Goal: Task Accomplishment & Management: Complete application form

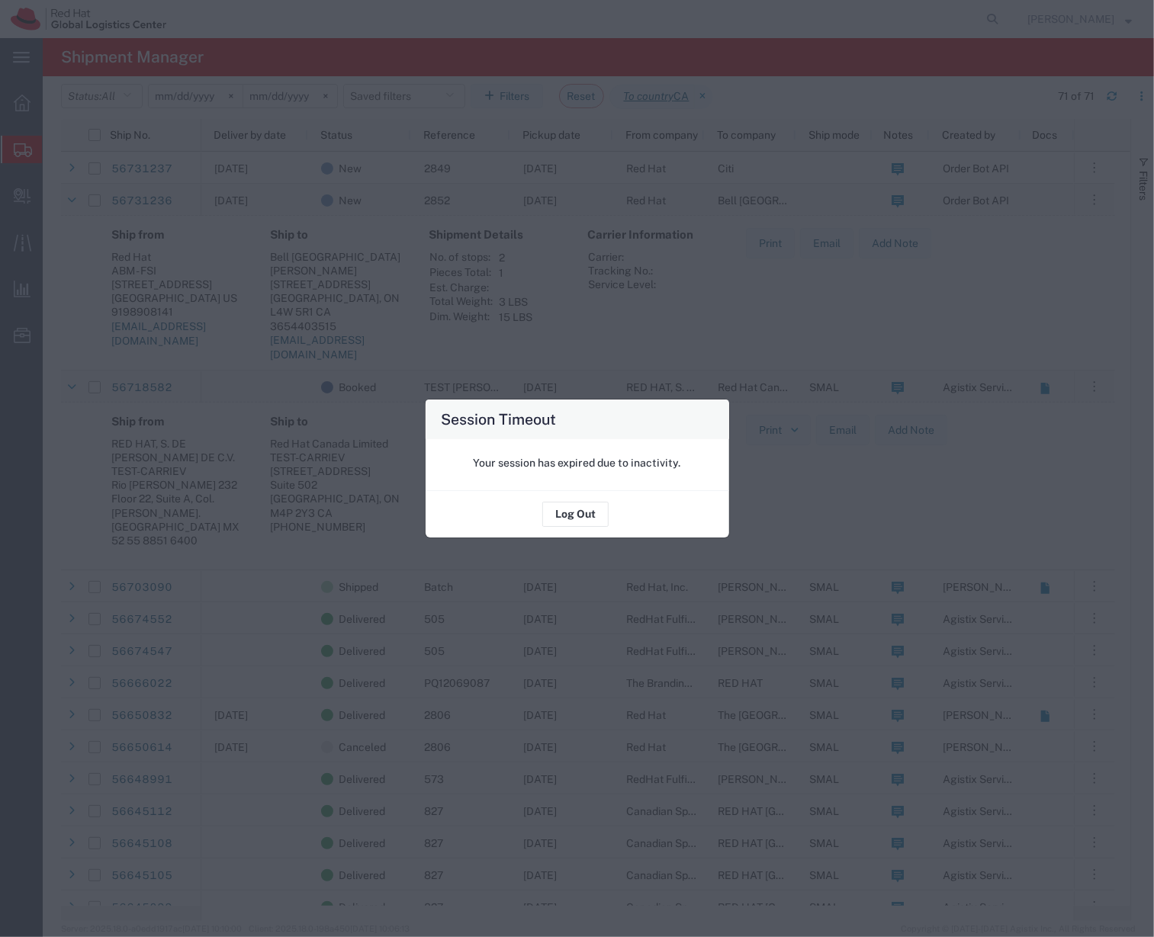
click at [672, 192] on div "Session Timeout Your session has expired due to inactivity. Log Out" at bounding box center [577, 468] width 1154 height 937
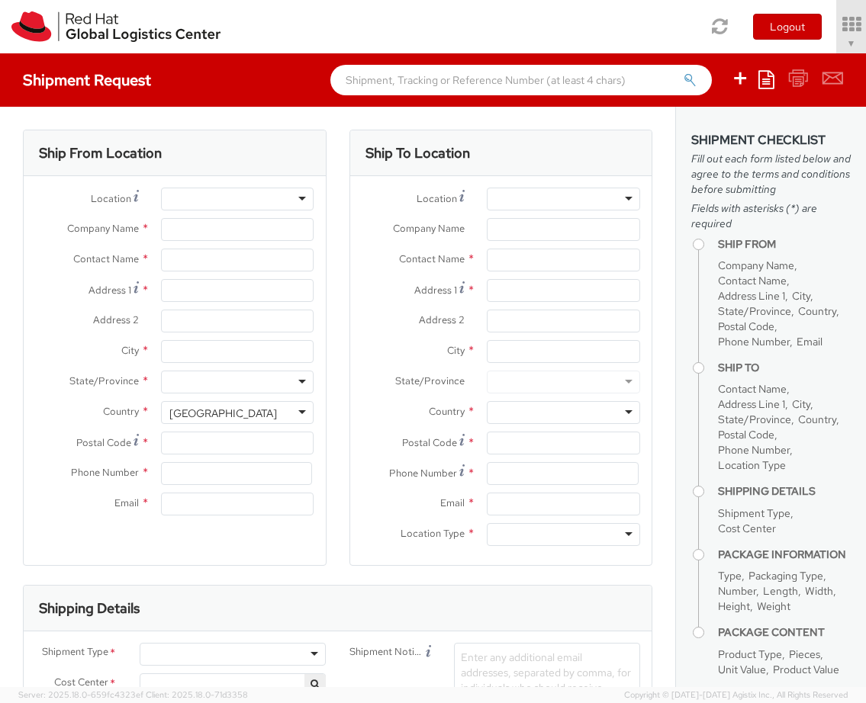
select select "901"
select select
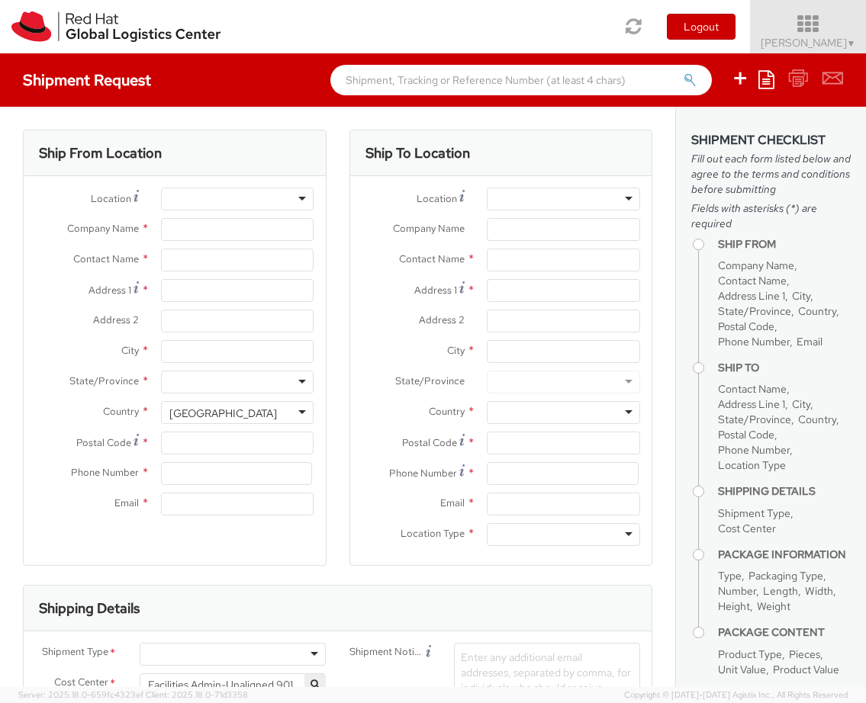
click at [811, 45] on span "Soojung Mansberger ▼" at bounding box center [808, 43] width 95 height 14
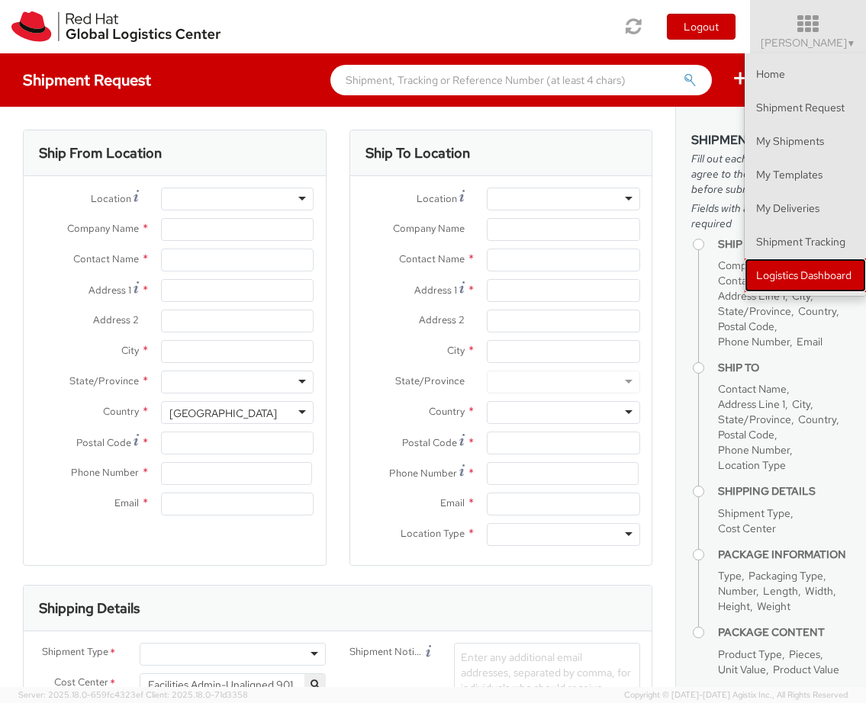
click at [807, 275] on link "Logistics Dashboard" at bounding box center [804, 276] width 121 height 34
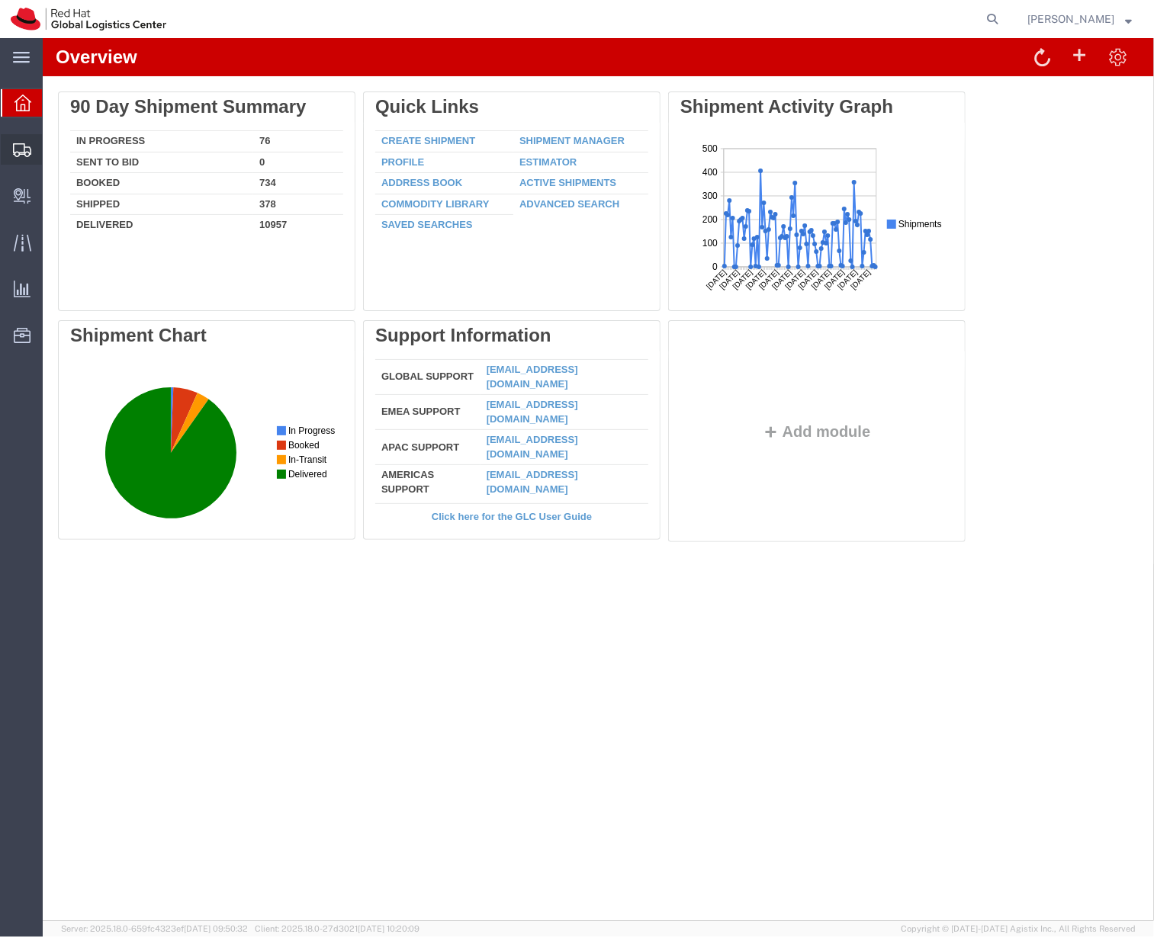
click at [0, 0] on span "Shipment Manager" at bounding box center [0, 0] width 0 height 0
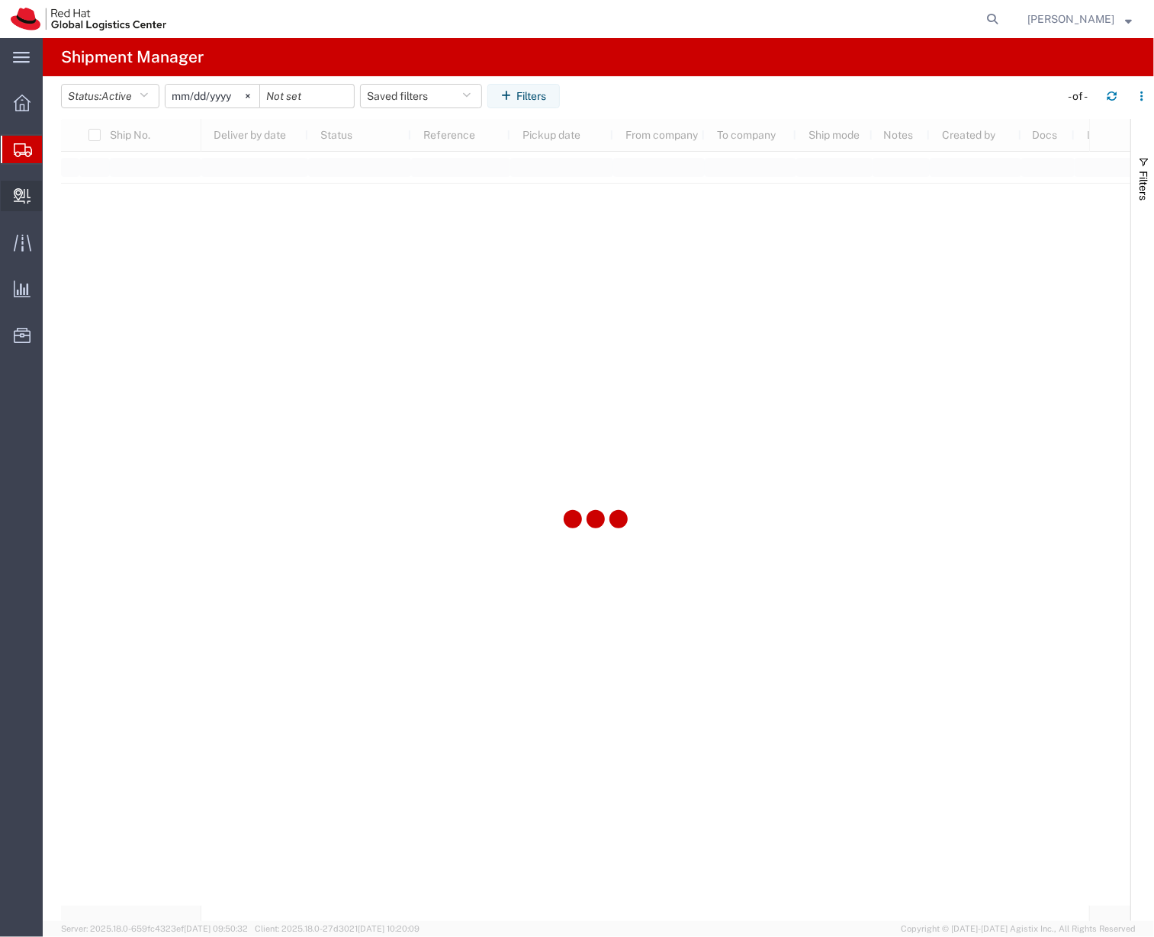
click at [0, 0] on span "Create Delivery" at bounding box center [0, 0] width 0 height 0
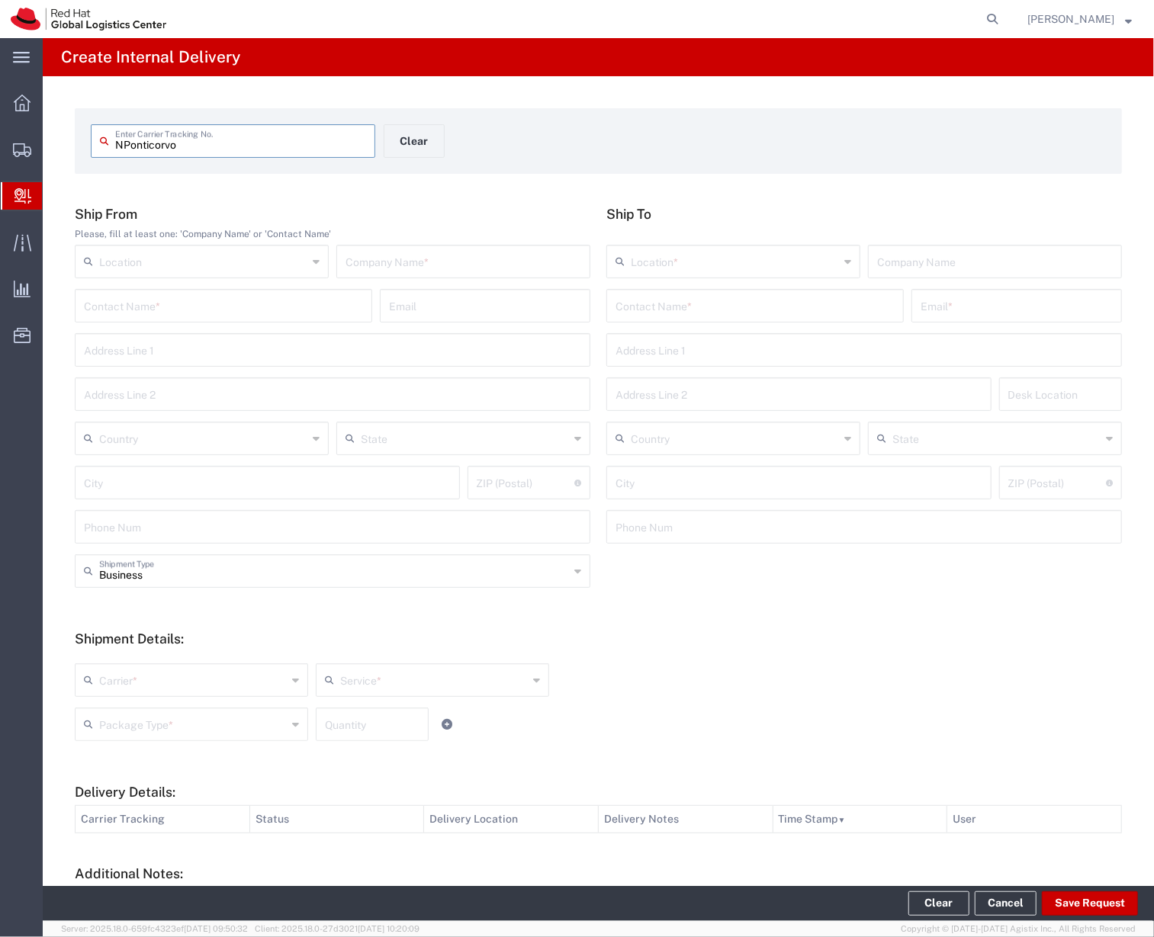
type input "NPonticorvo"
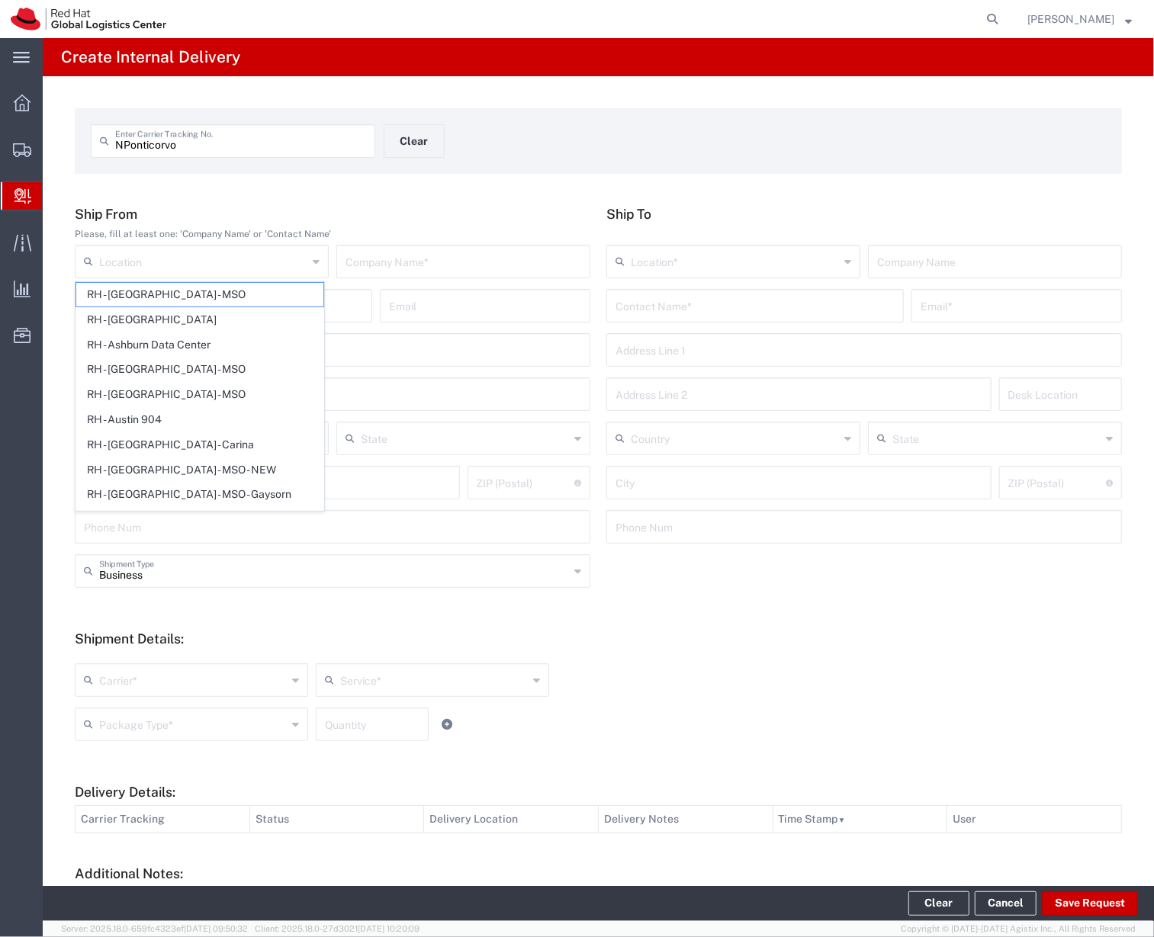
click at [410, 279] on div "Location RH - Amsterdam - MSO RH - Amsterdam Data Center RH - Ashburn Data Cent…" at bounding box center [332, 267] width 523 height 44
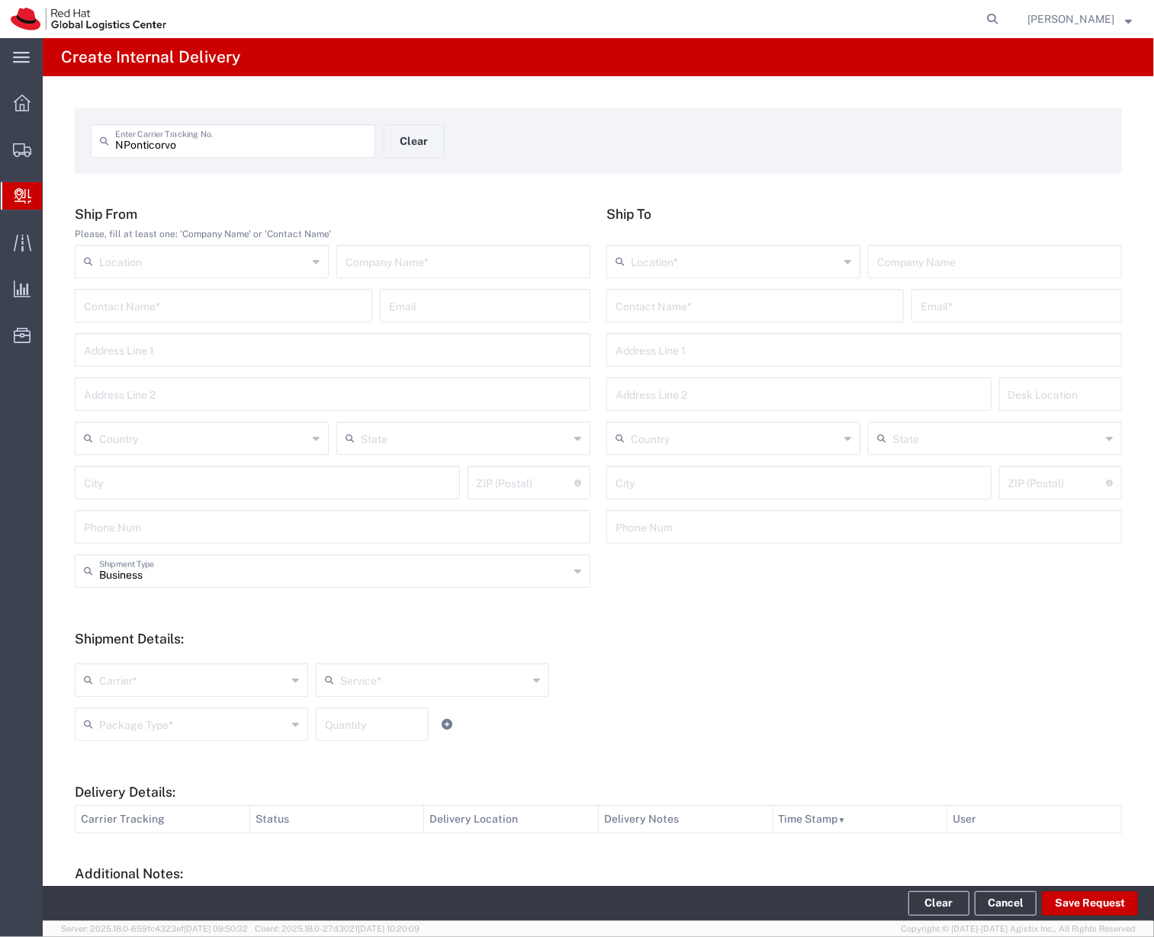
click at [309, 300] on input "text" at bounding box center [223, 304] width 279 height 27
type input "raleigh"
click at [214, 311] on input "raleigh" at bounding box center [223, 304] width 279 height 27
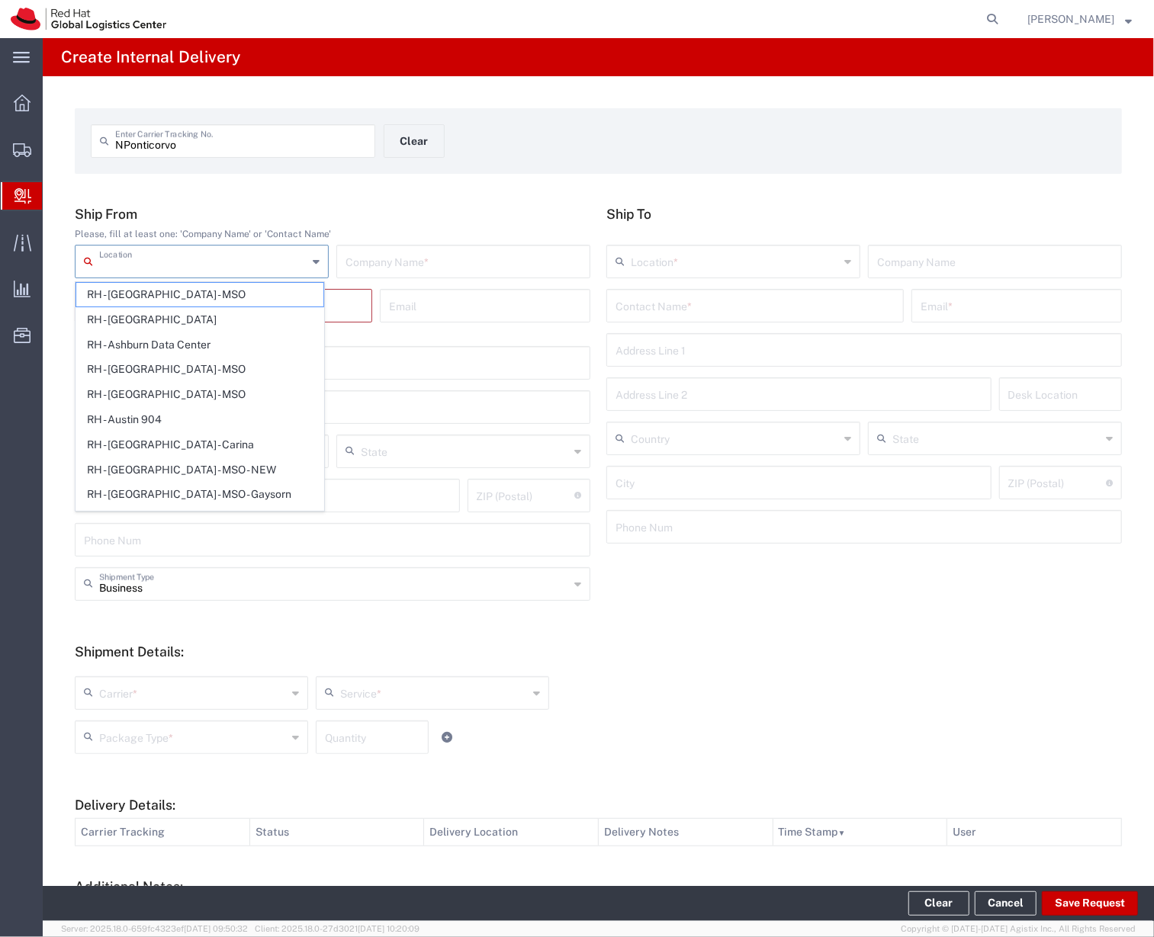
click at [172, 260] on input "text" at bounding box center [203, 260] width 208 height 27
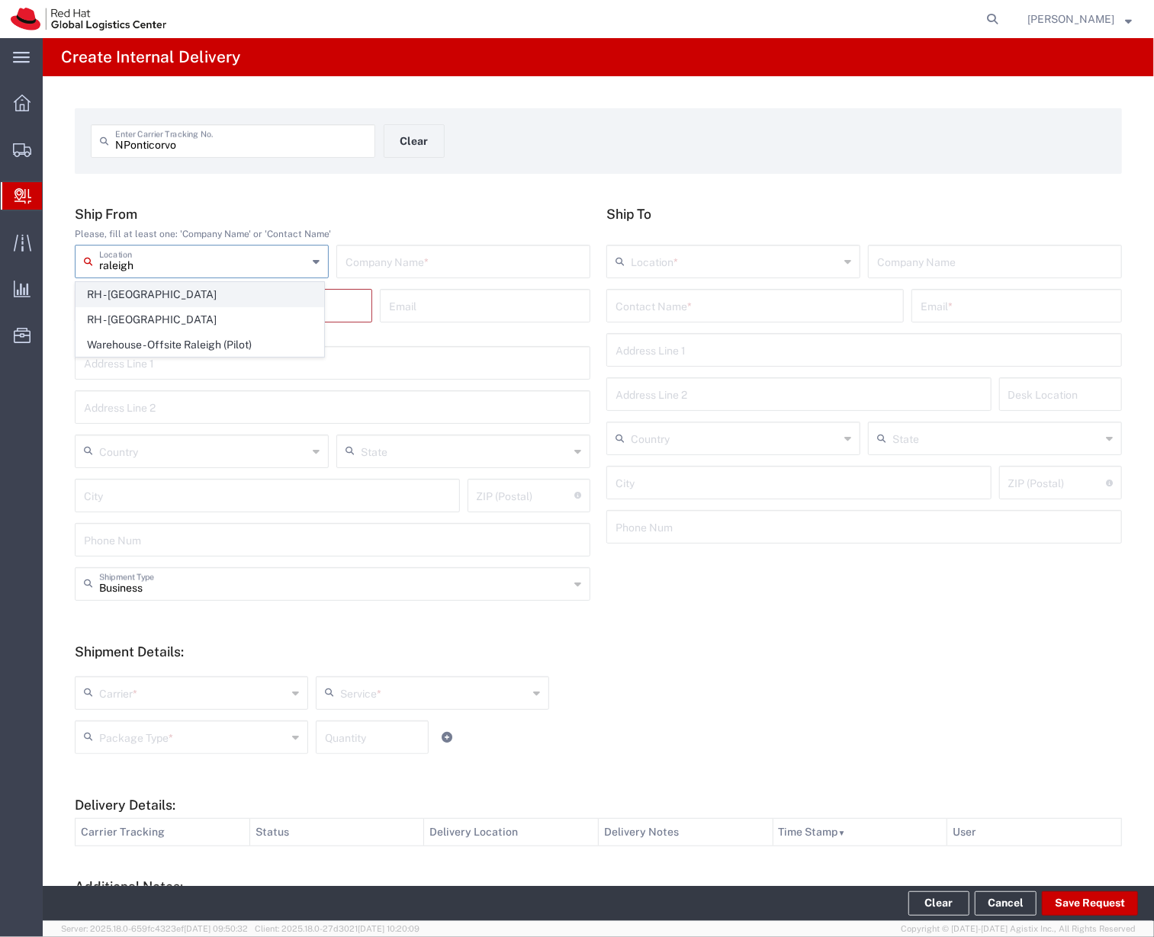
click at [165, 293] on span "RH - [GEOGRAPHIC_DATA]" at bounding box center [199, 295] width 247 height 24
type input "RH - [GEOGRAPHIC_DATA]"
type input "Red Hat, Inc."
type input "[STREET_ADDRESS]"
type input "United States"
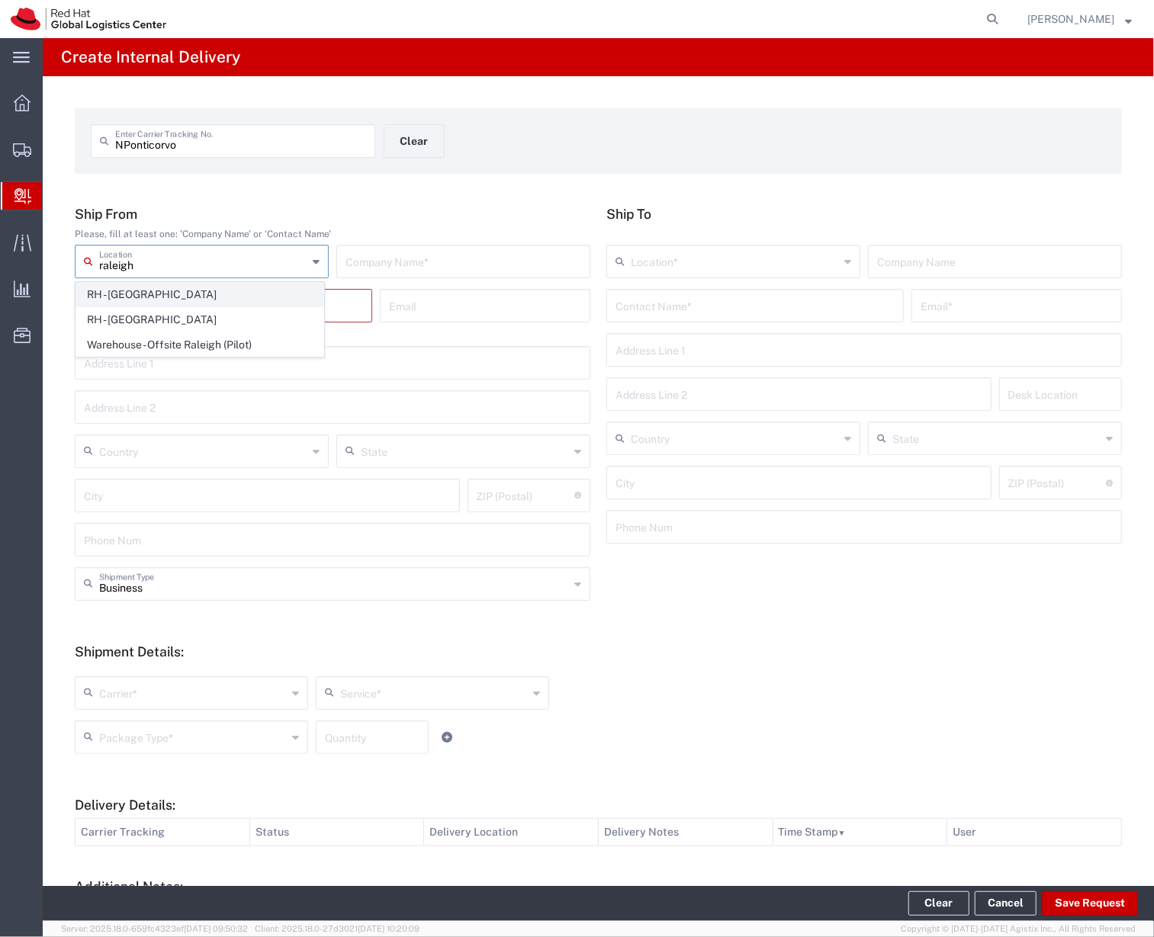
type input "RALEIGH"
type input "27601"
type input "919-754-4950"
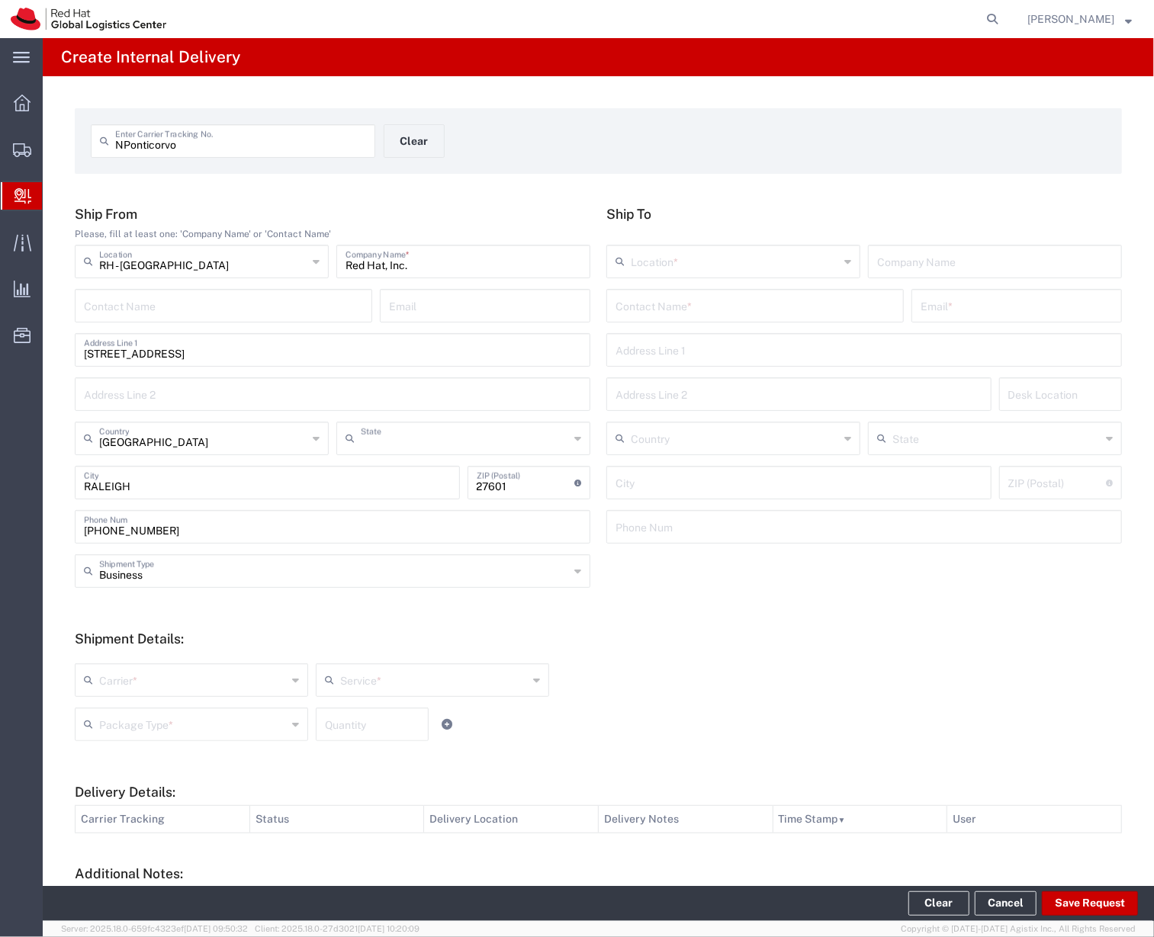
type input "North Carolina"
click at [681, 306] on input "text" at bounding box center [755, 304] width 279 height 27
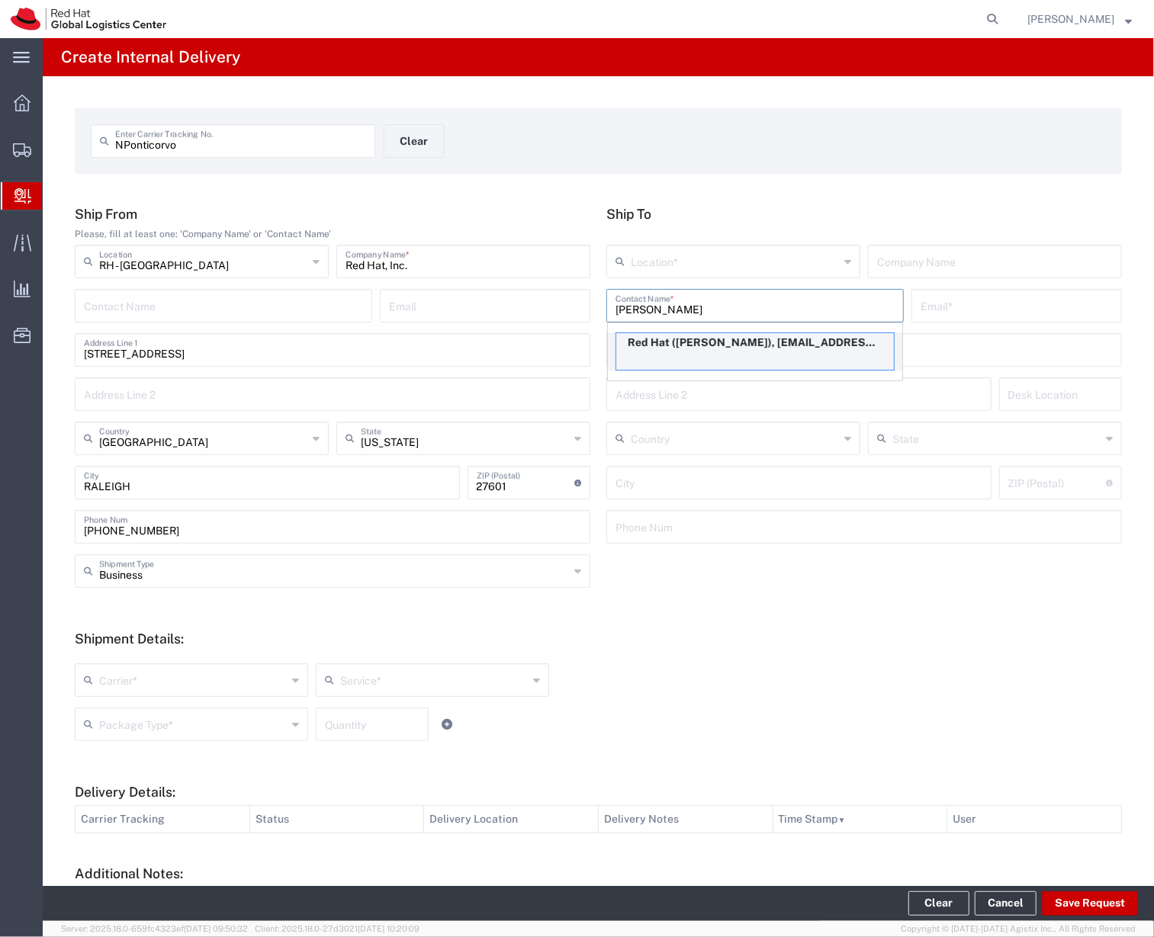
type input "Nicole ponticorvo"
click at [700, 346] on p "Red Hat (Nicole Ponticorvo), npontico@redhat.com" at bounding box center [755, 342] width 278 height 19
type input "RH - [GEOGRAPHIC_DATA]"
type input "Red Hat"
type input "Nicole Ponticorvo"
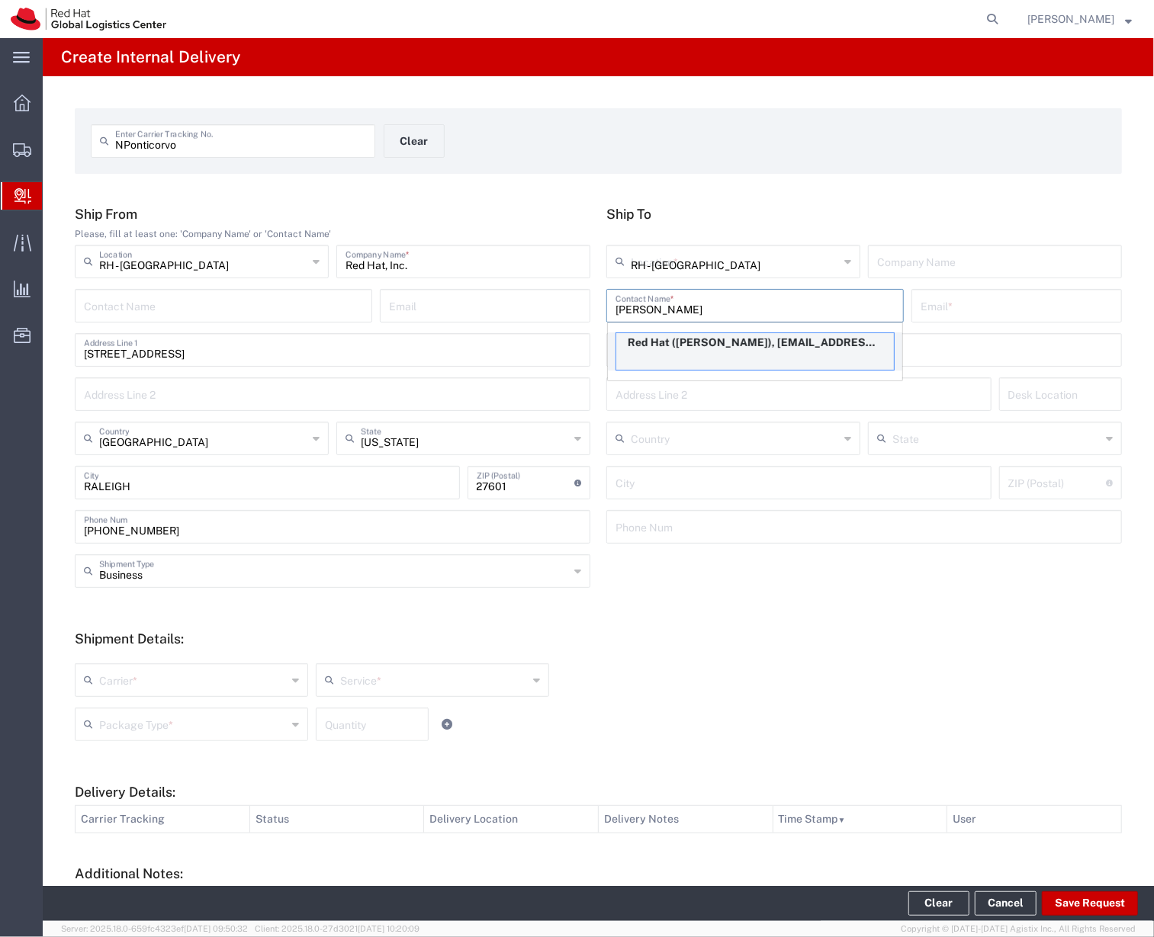
type input "npontico@redhat.com"
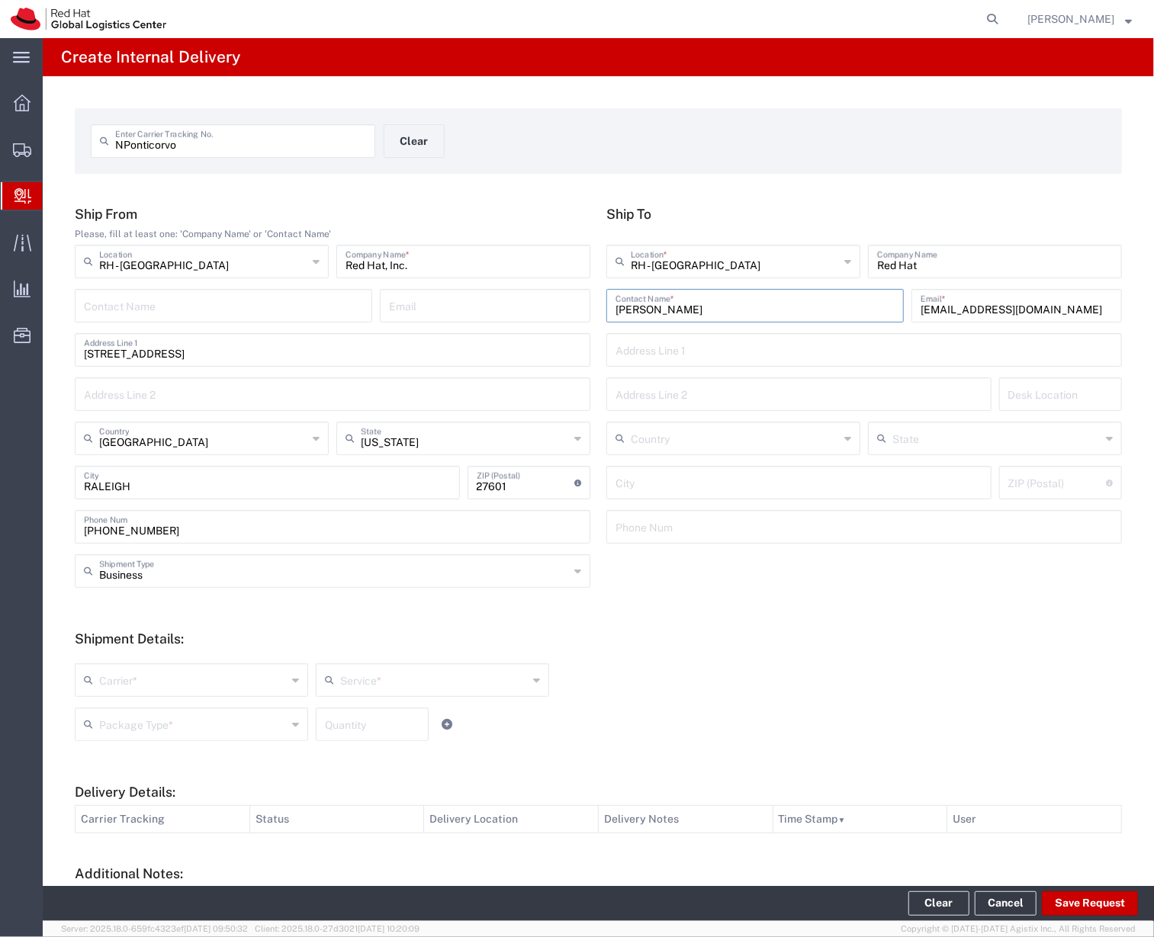
click at [669, 443] on input "text" at bounding box center [735, 437] width 208 height 27
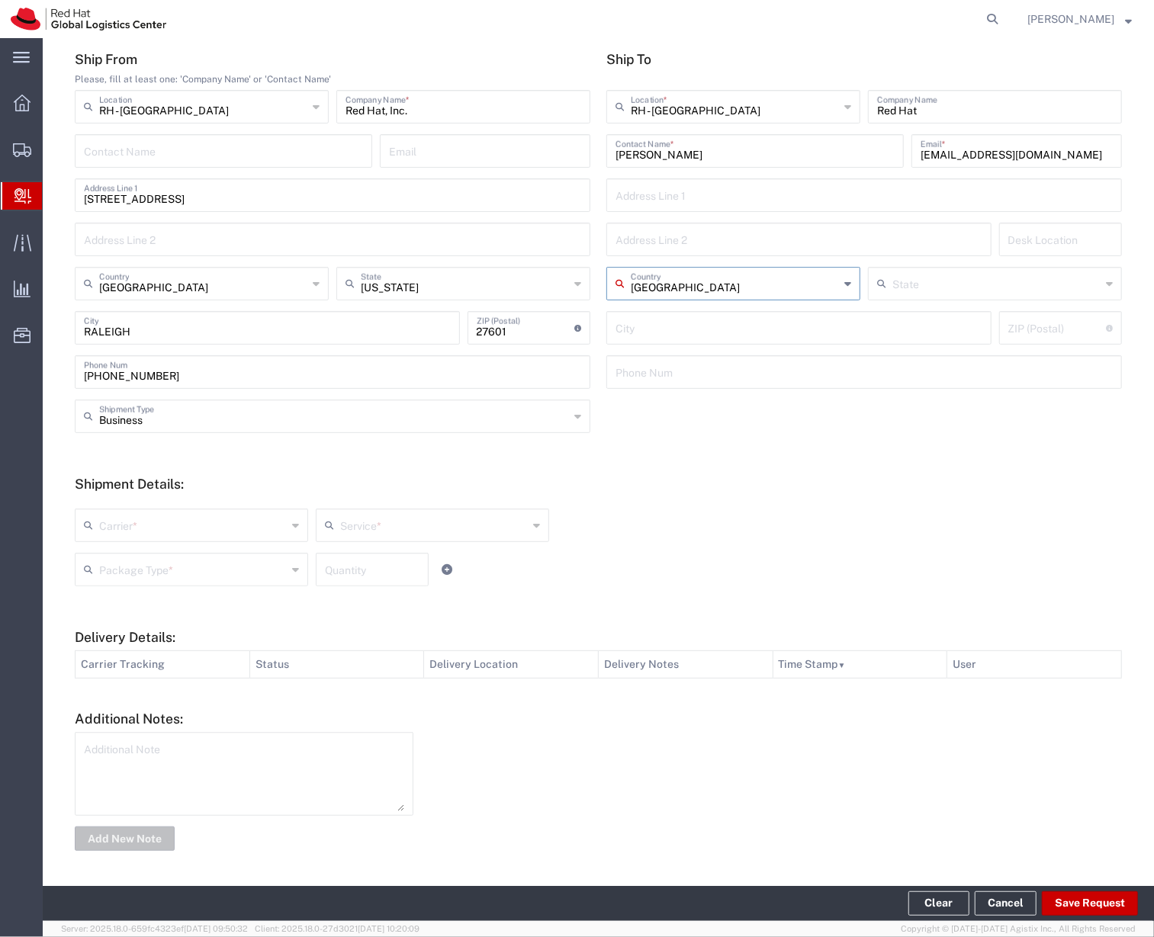
type input "United States"
click at [246, 526] on input "text" at bounding box center [193, 524] width 188 height 27
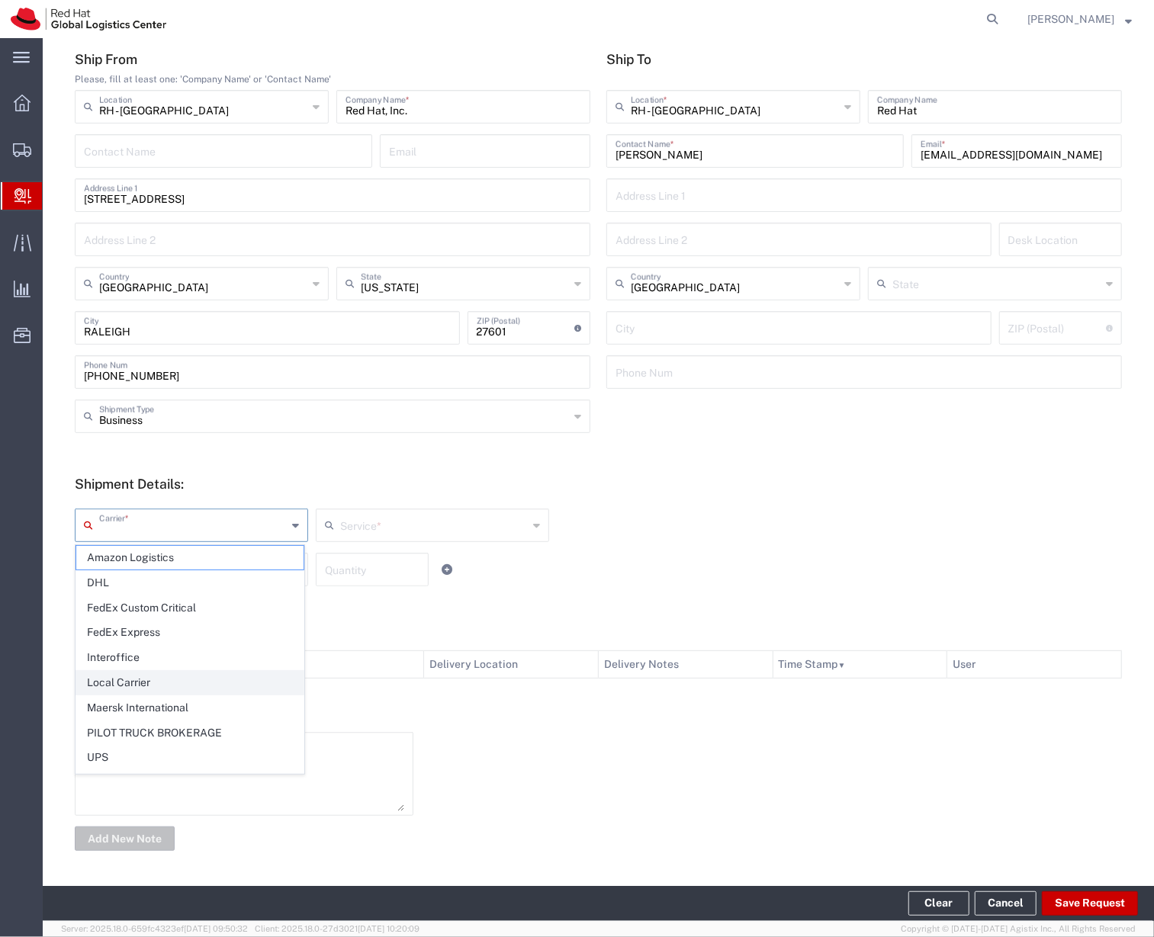
scroll to position [25, 0]
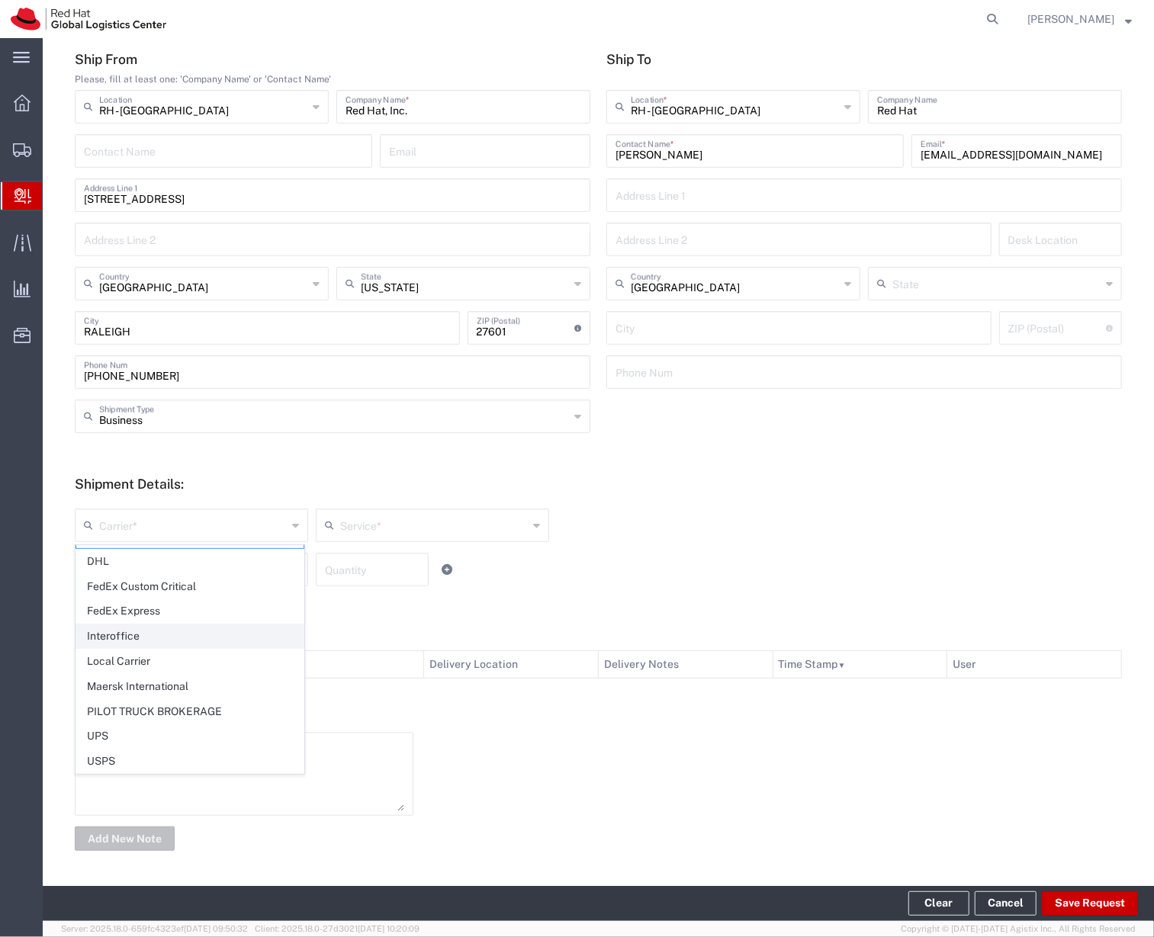
click at [135, 638] on span "Interoffice" at bounding box center [189, 637] width 227 height 24
type input "Interoffice"
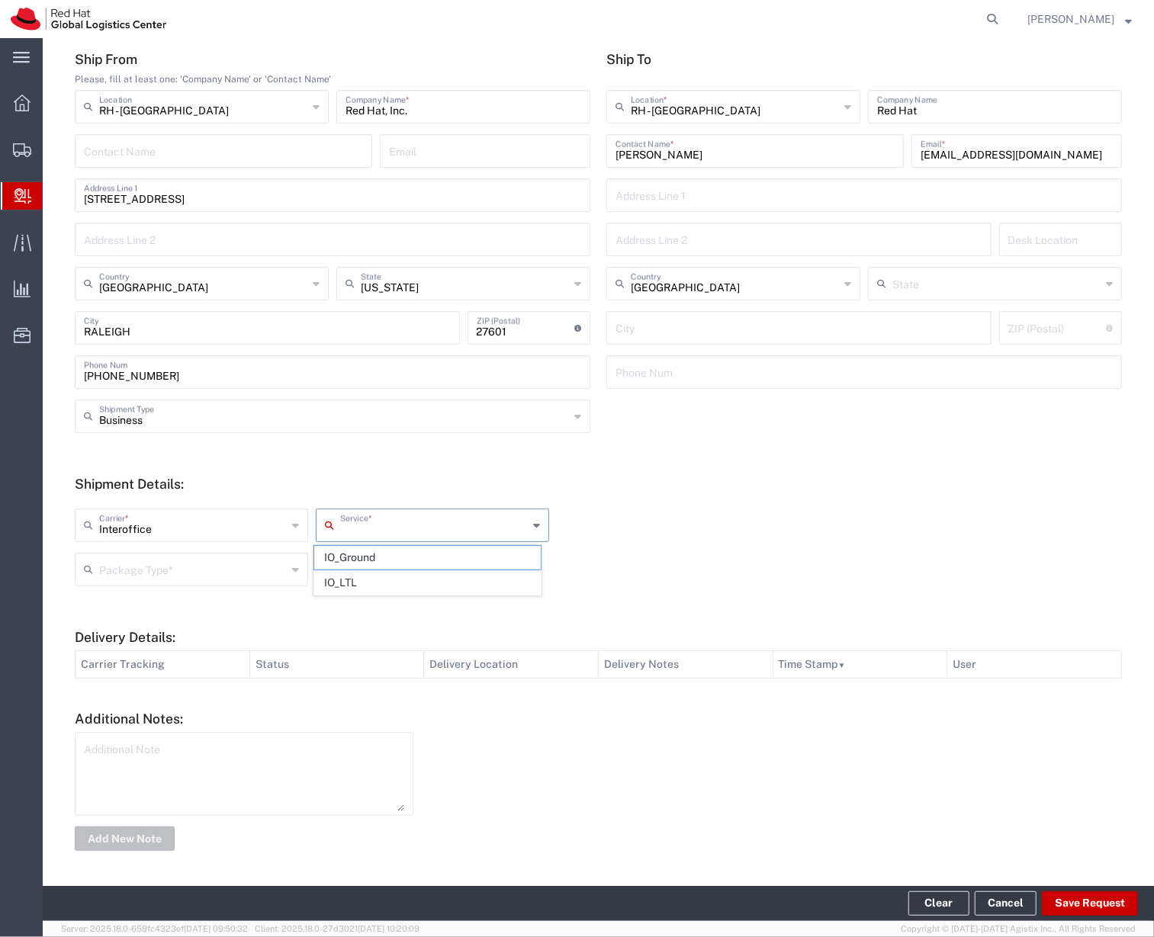
click at [425, 535] on input "text" at bounding box center [434, 524] width 188 height 27
click at [420, 547] on span "IO_Ground" at bounding box center [427, 558] width 227 height 24
type input "IO_Ground"
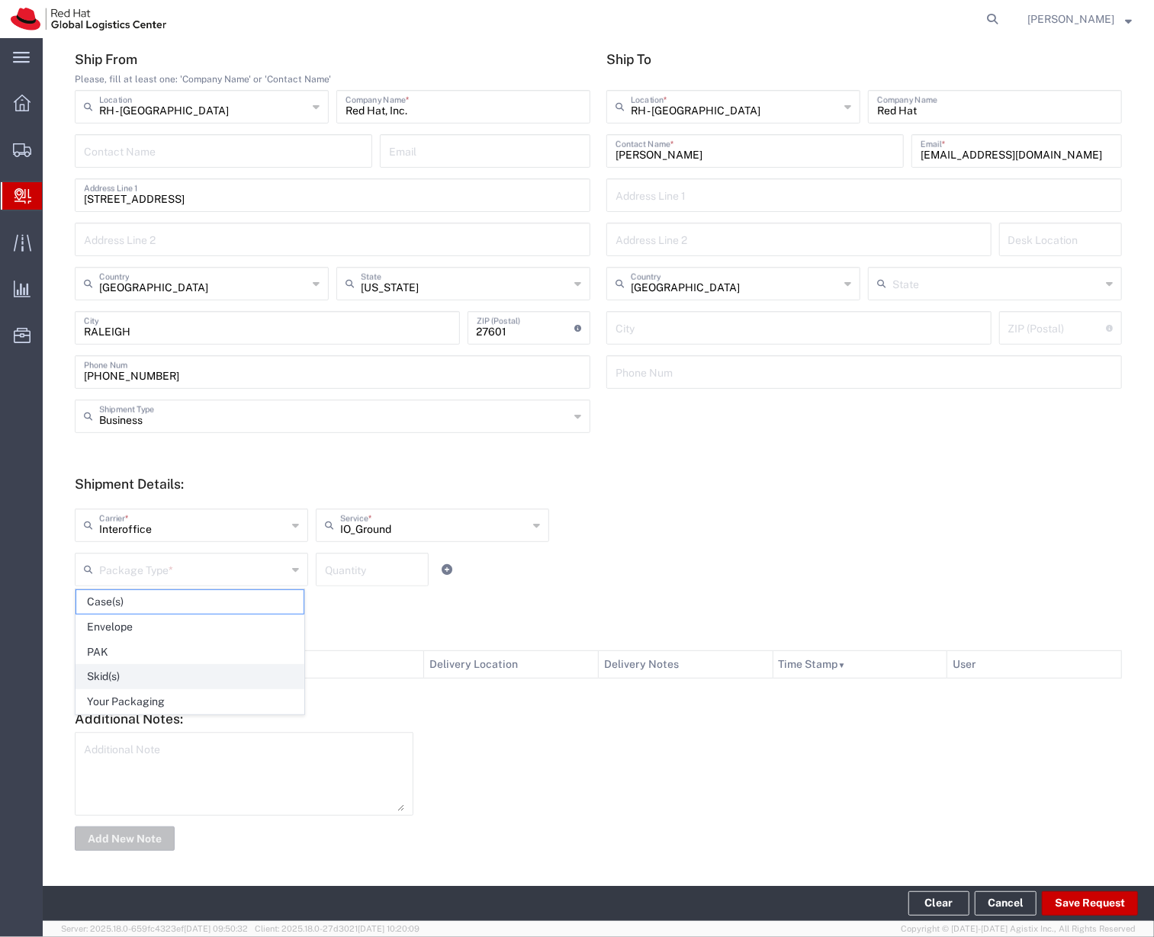
click at [260, 689] on span "Skid(s)" at bounding box center [189, 677] width 227 height 24
click at [266, 584] on div "Skid(s) Package Type *" at bounding box center [191, 570] width 233 height 34
click at [235, 705] on span "Your Packaging" at bounding box center [189, 702] width 227 height 24
type input "Your Packaging"
click at [373, 578] on input "number" at bounding box center [372, 568] width 95 height 27
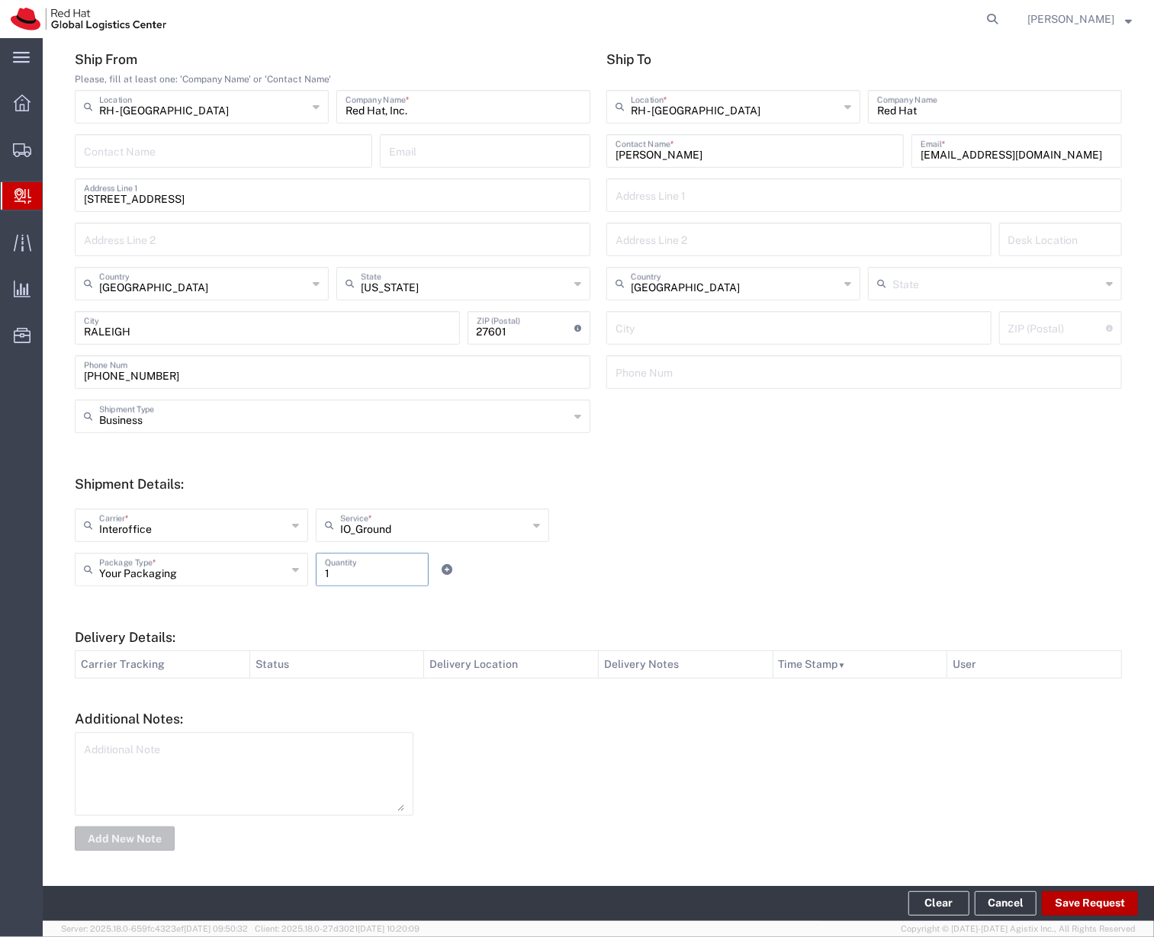
type input "1"
click at [1084, 898] on button "Save Request" at bounding box center [1090, 904] width 96 height 24
type input "United States"
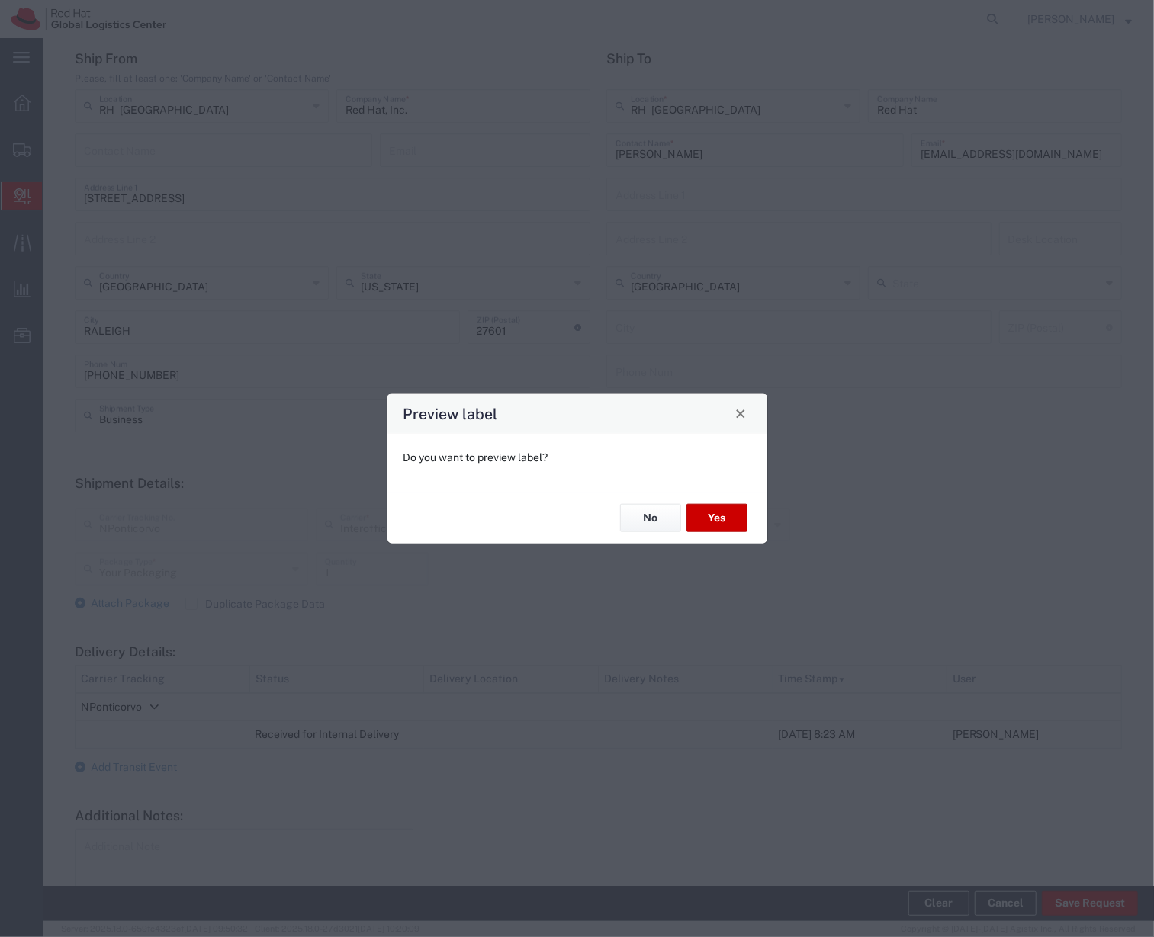
click at [724, 493] on div "No Yes" at bounding box center [578, 517] width 380 height 51
click at [697, 520] on button "Yes" at bounding box center [717, 518] width 61 height 28
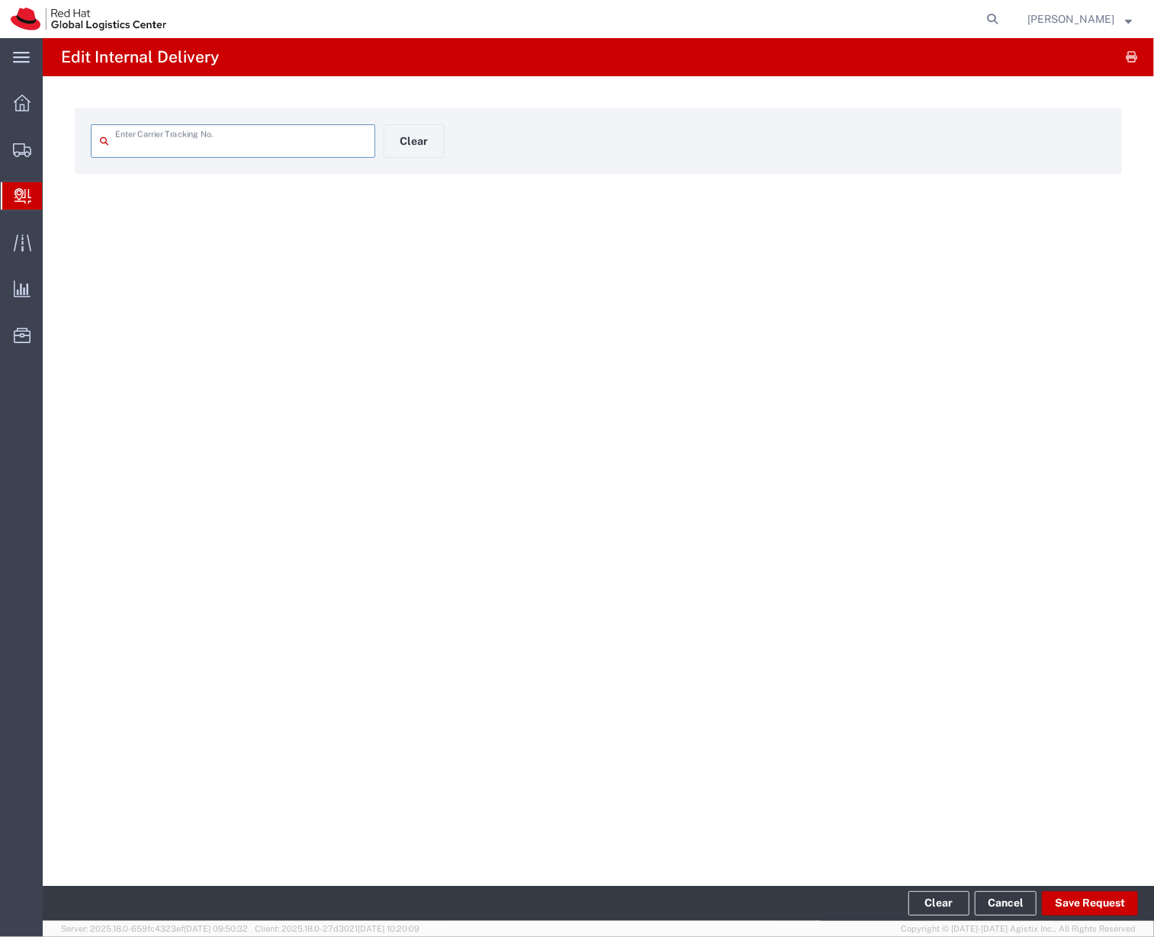
type input "NPonticorvo"
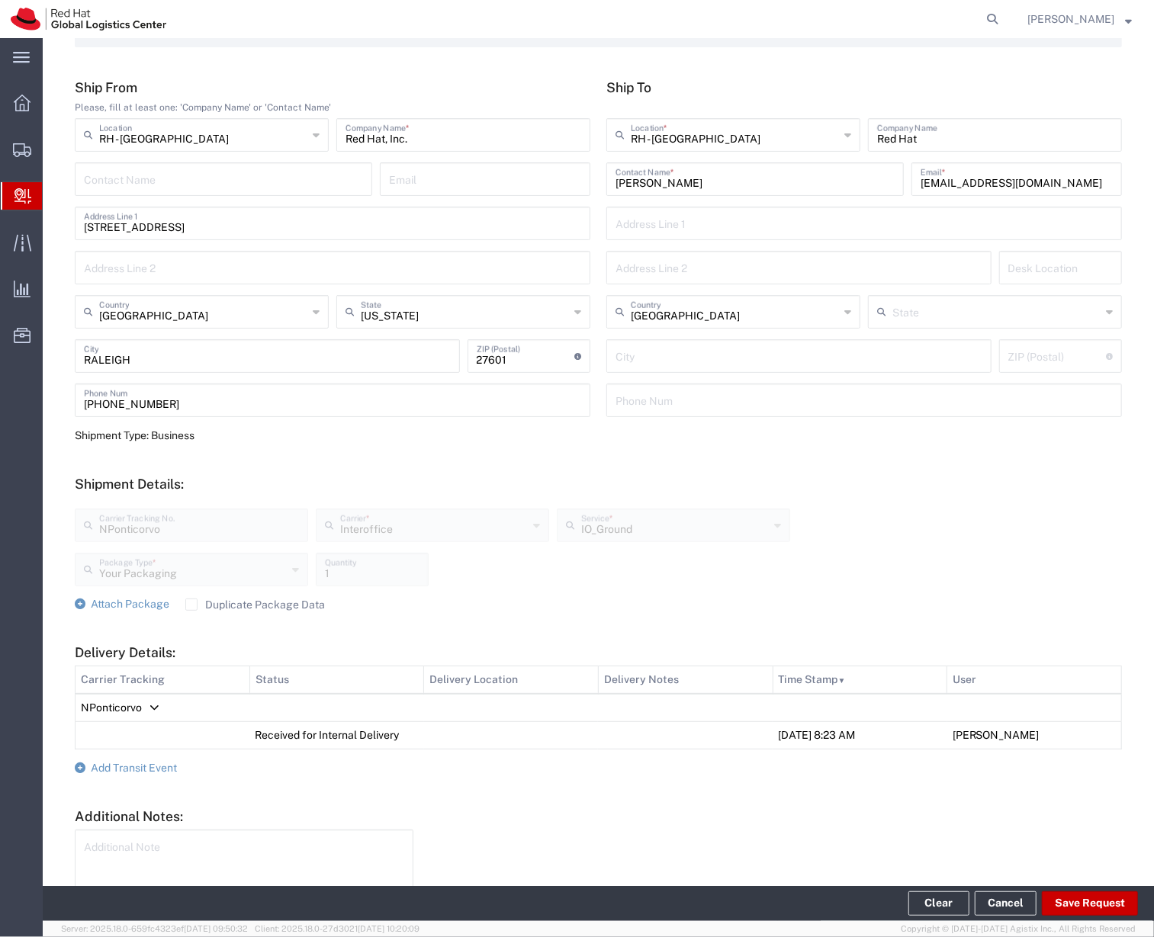
scroll to position [128, 0]
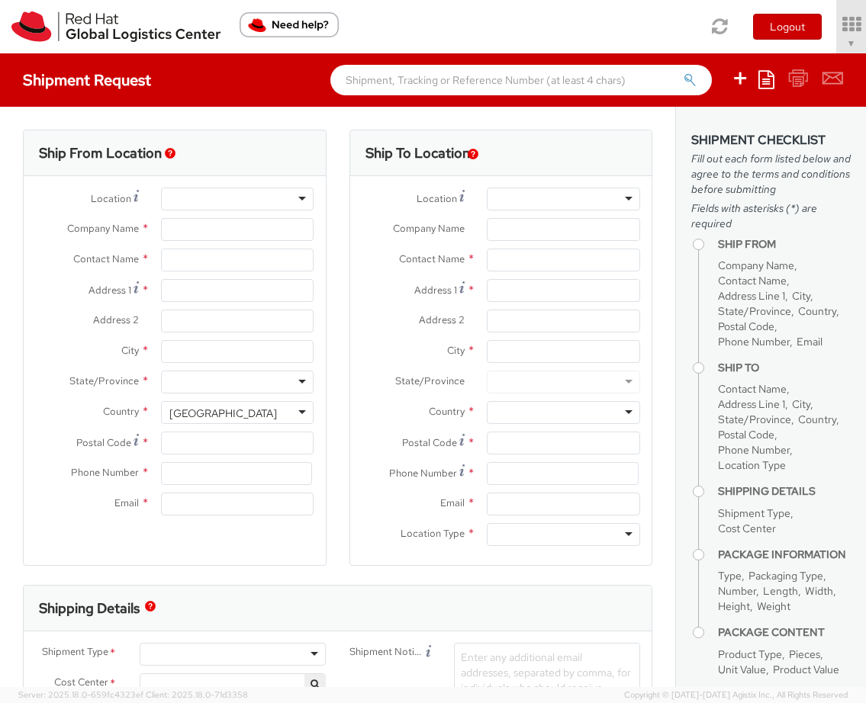
select select "901"
type input "Red Hat, Inc."
type input "[PERSON_NAME]"
type input "[STREET_ADDRESS]"
type input "RALEIGH"
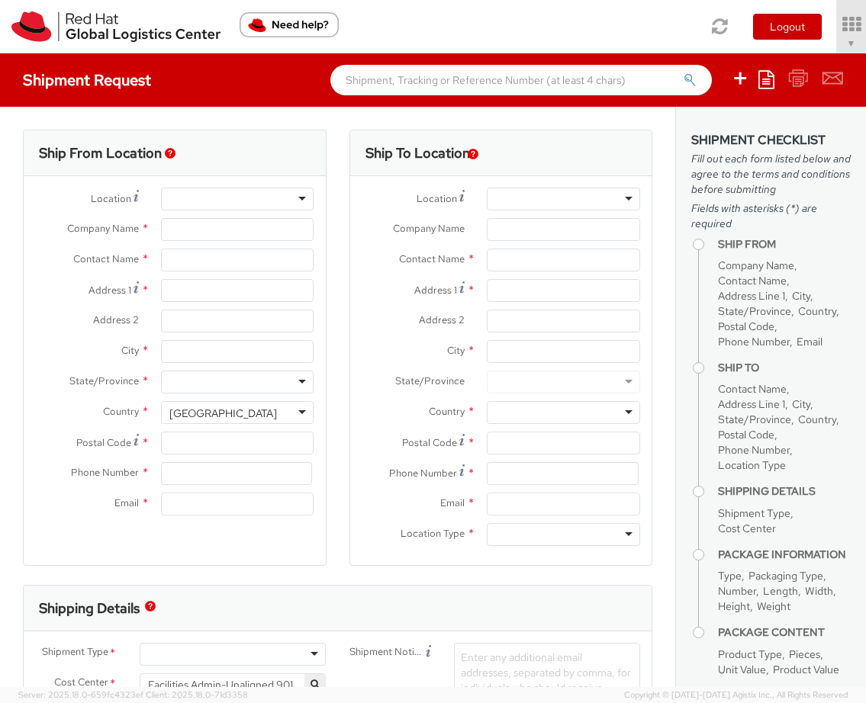
type input "27601"
type input "919-754-4950"
type input "solee@redhat.com"
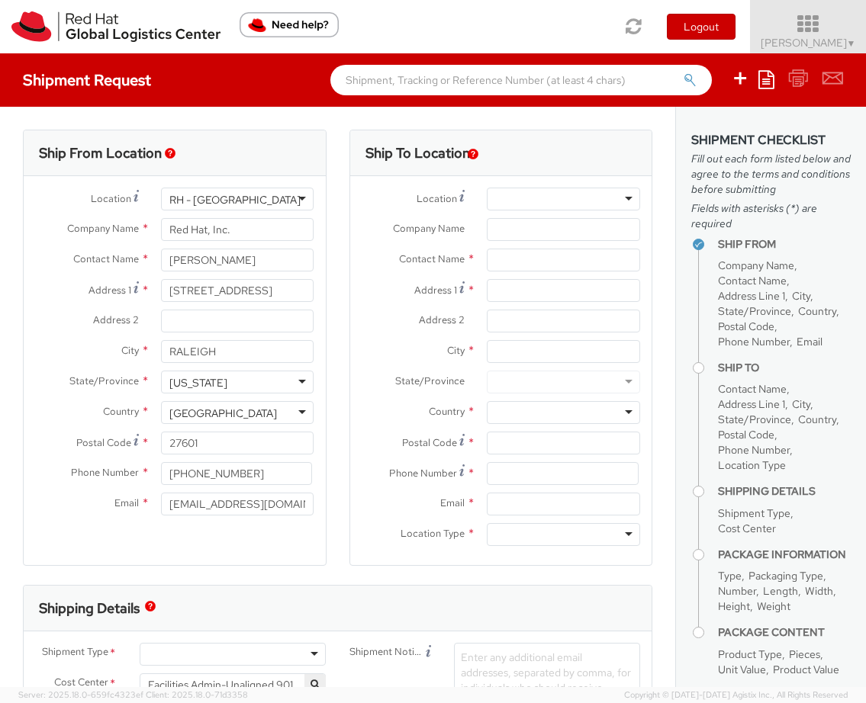
select select
click at [801, 29] on icon at bounding box center [807, 24] width 133 height 21
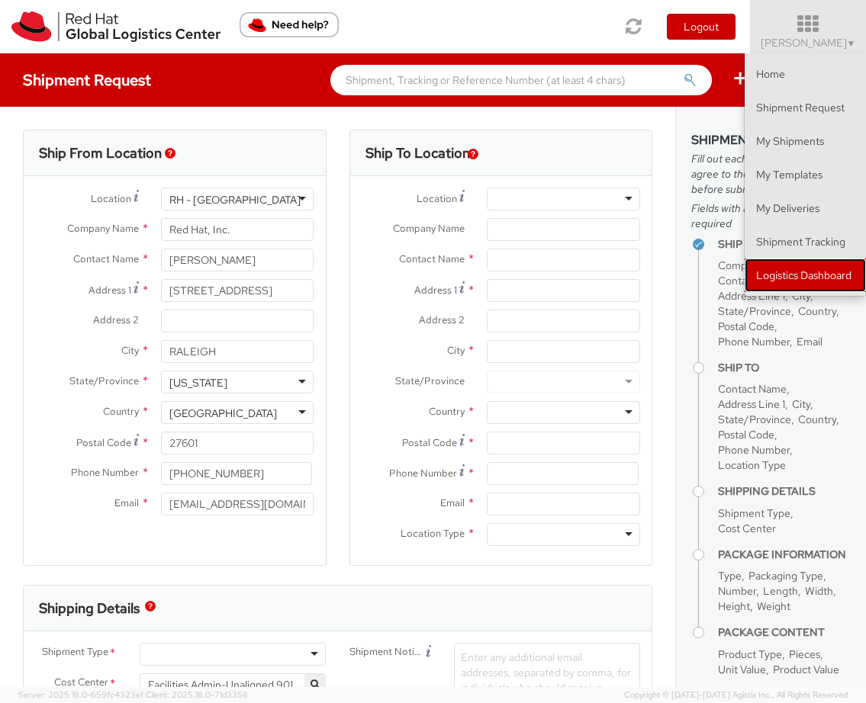
click at [796, 263] on link "Logistics Dashboard" at bounding box center [804, 276] width 121 height 34
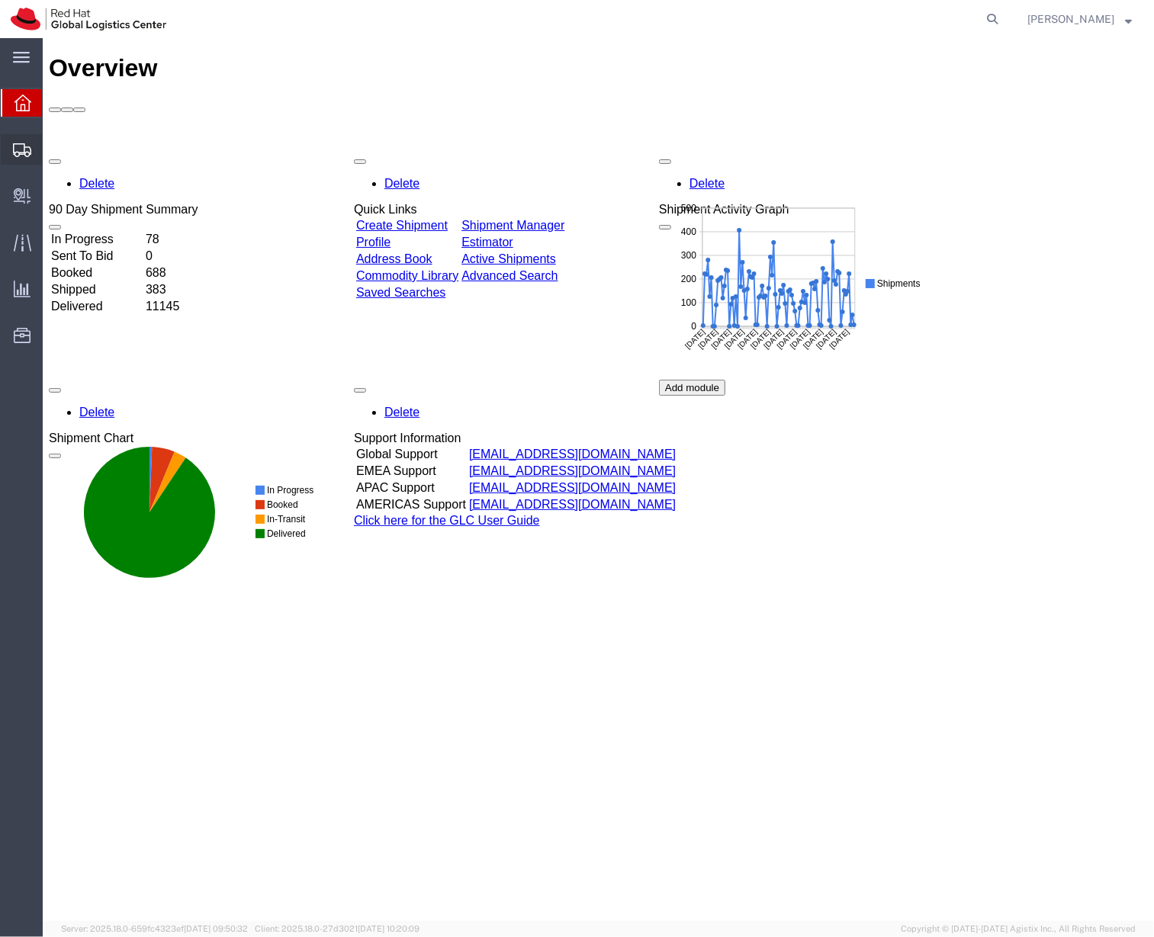
click at [0, 0] on span "Shipment Manager" at bounding box center [0, 0] width 0 height 0
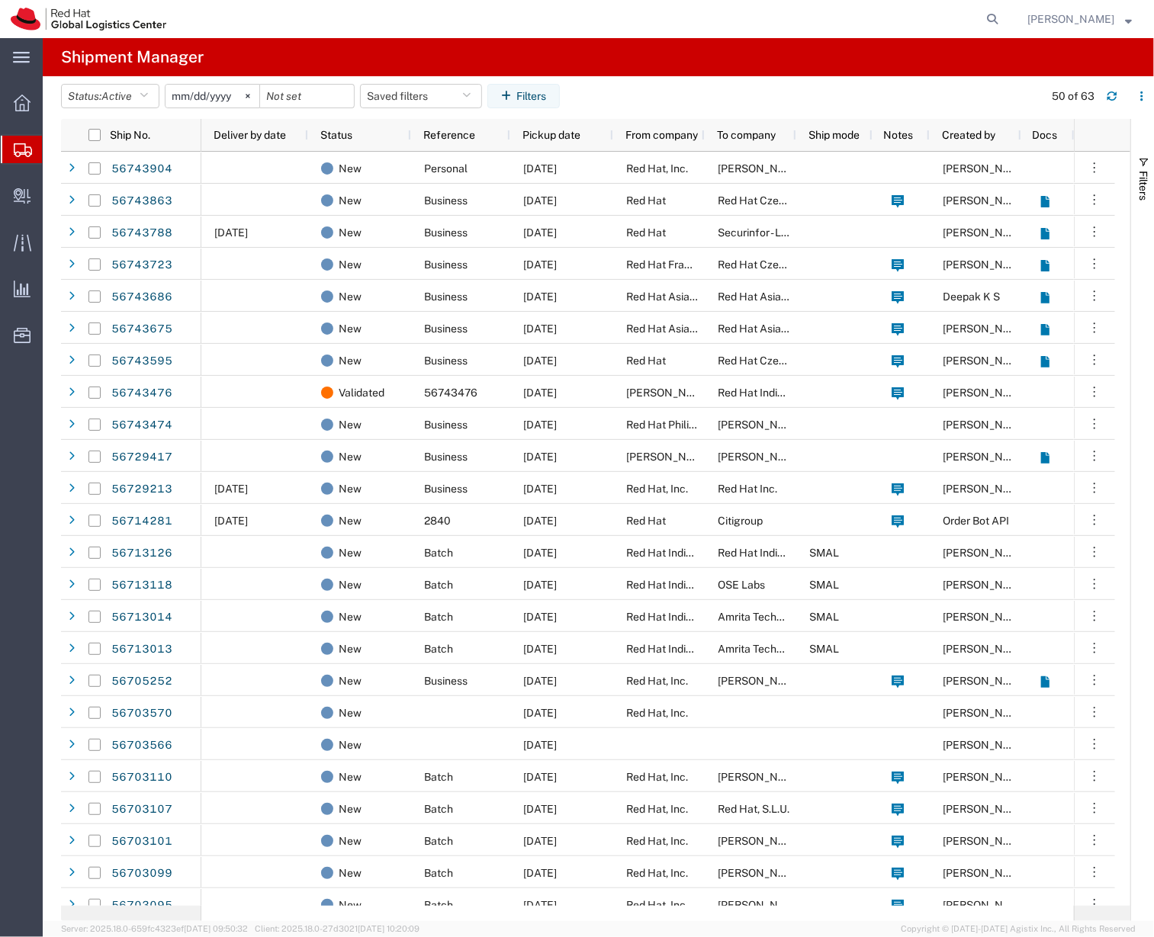
click at [699, 37] on agx-global-search at bounding box center [761, 19] width 488 height 38
click at [720, 52] on agx-page-header "Shipment Manager" at bounding box center [598, 57] width 1111 height 38
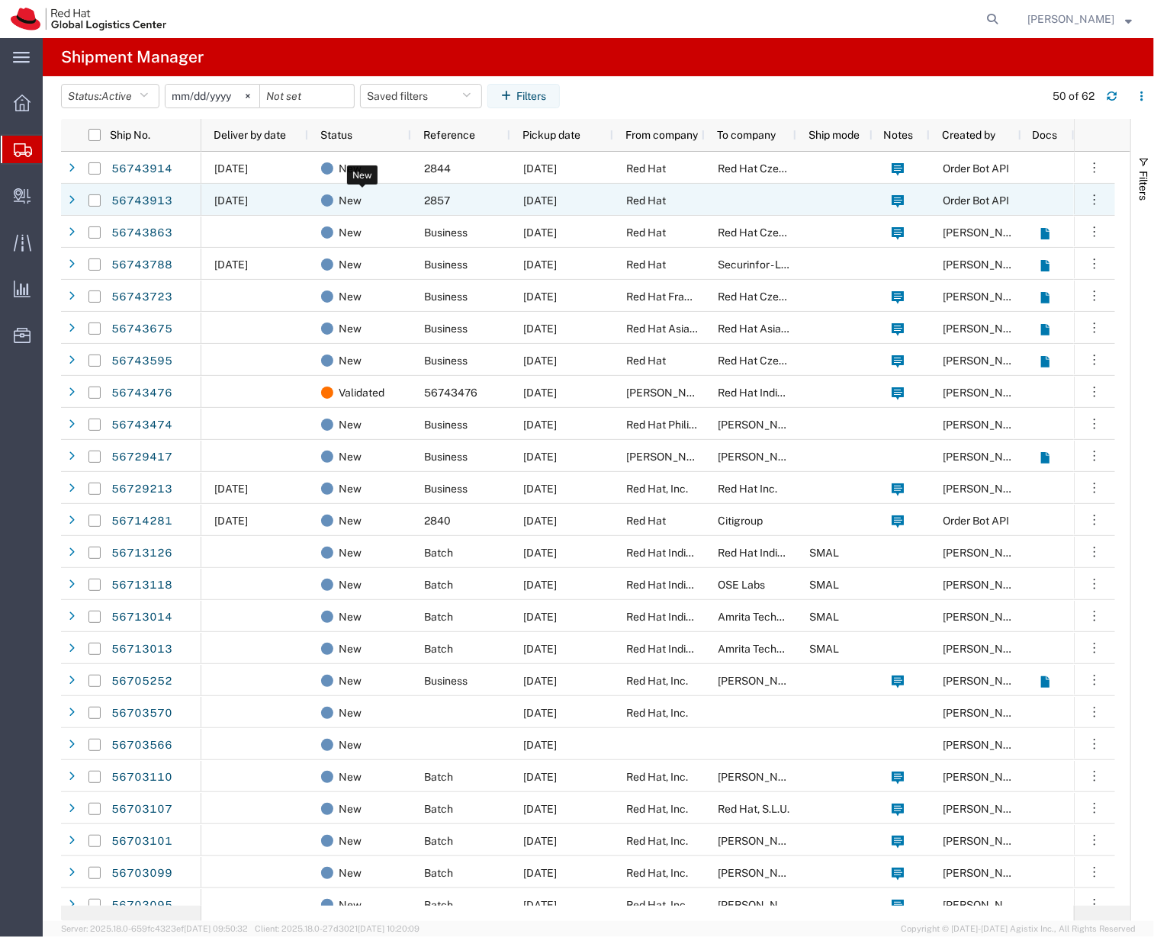
click at [394, 198] on div "New" at bounding box center [362, 201] width 83 height 32
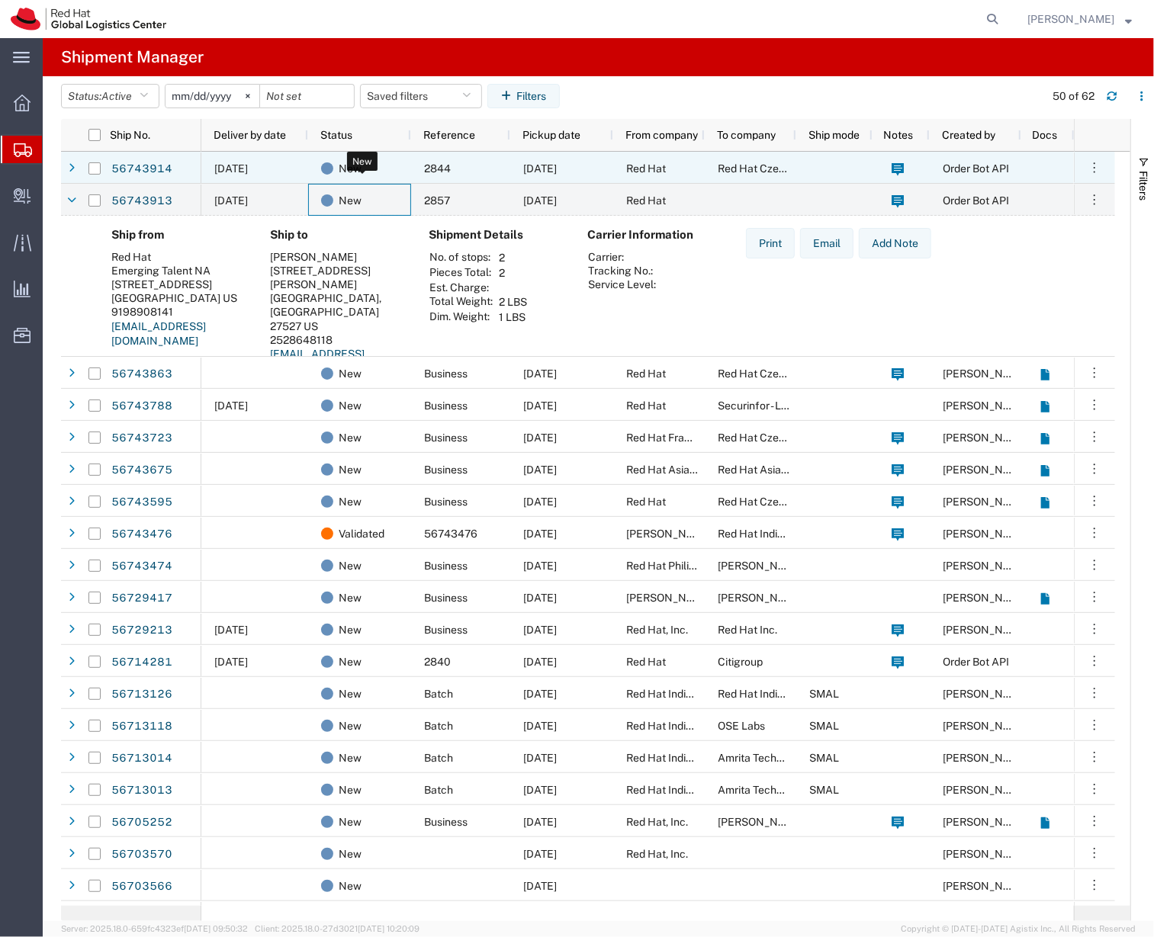
click at [374, 157] on div "New" at bounding box center [362, 169] width 83 height 32
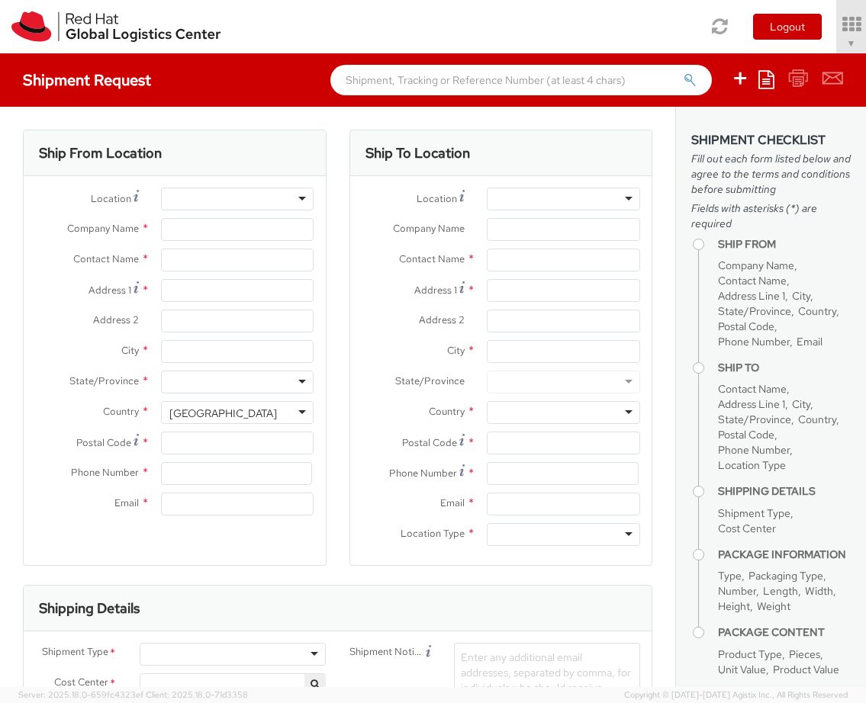
select select "901"
type input "Red Hat, Inc."
type input "[PERSON_NAME]"
type input "100 East Davie Street"
type input "RALEIGH"
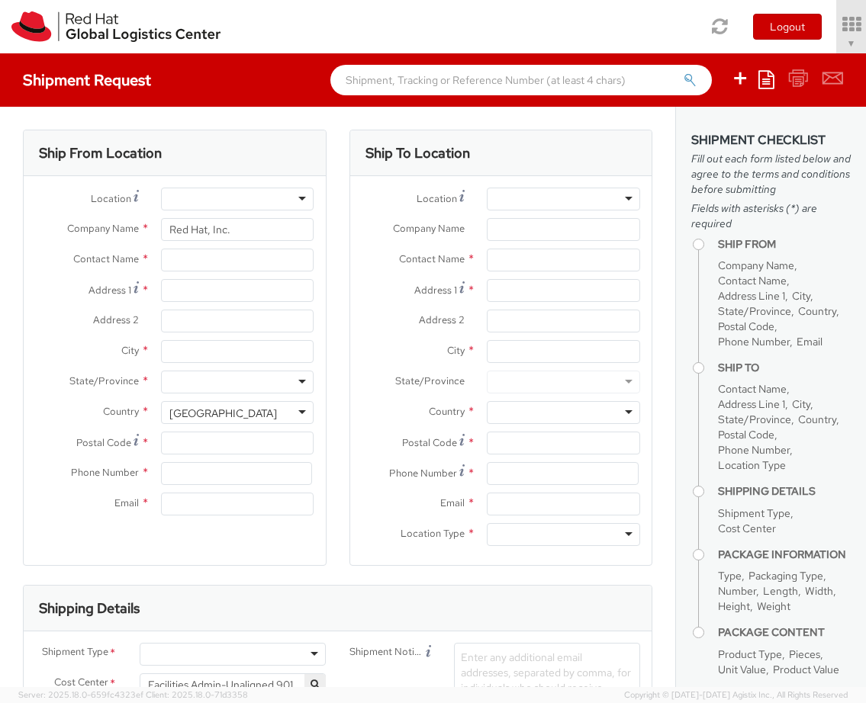
type input "27601"
type input "919-754-4950"
type input "solee@redhat.com"
select select
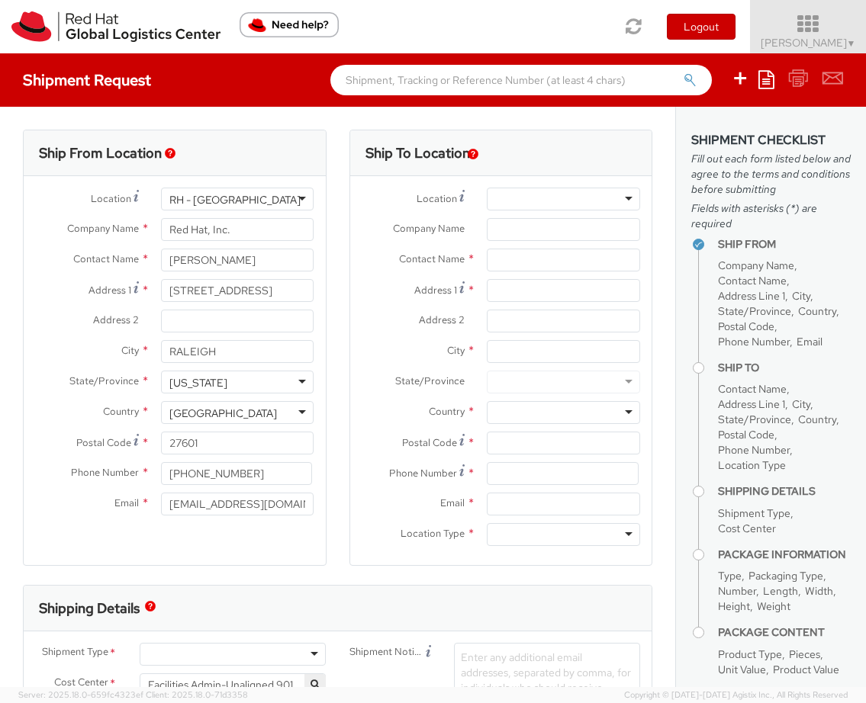
click at [757, 22] on icon at bounding box center [807, 24] width 133 height 21
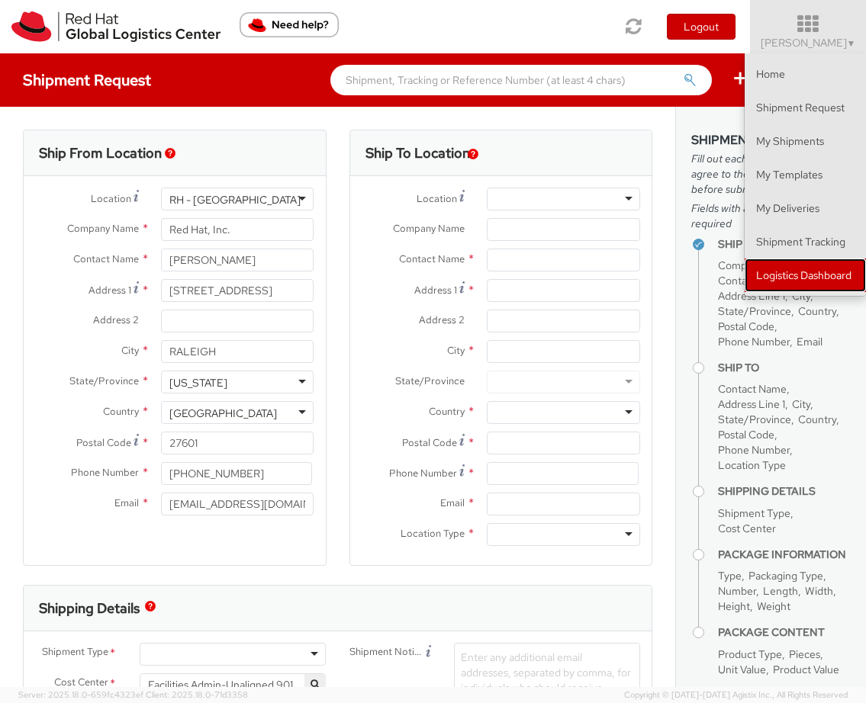
click at [808, 278] on link "Logistics Dashboard" at bounding box center [804, 276] width 121 height 34
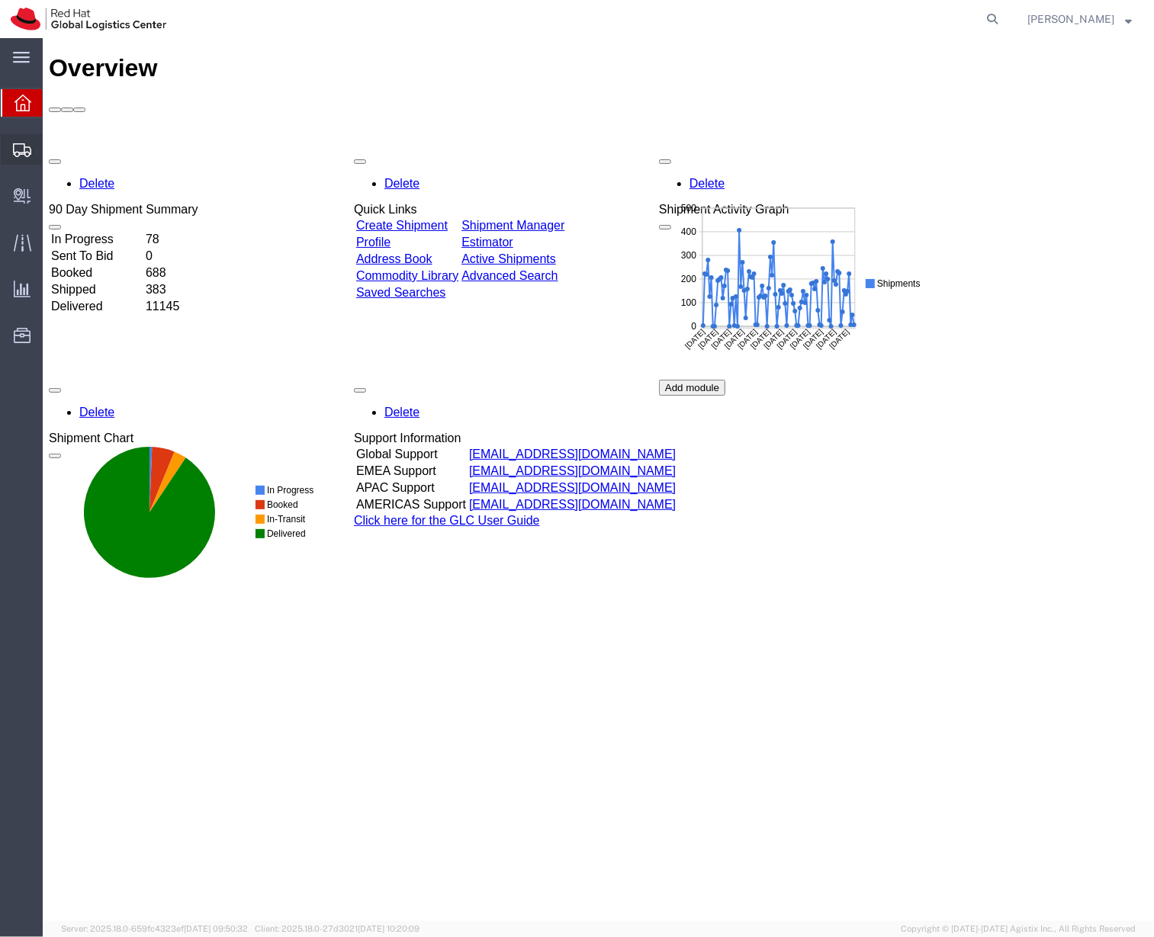
click at [0, 0] on span "Shipment Manager" at bounding box center [0, 0] width 0 height 0
